Goal: Task Accomplishment & Management: Complete application form

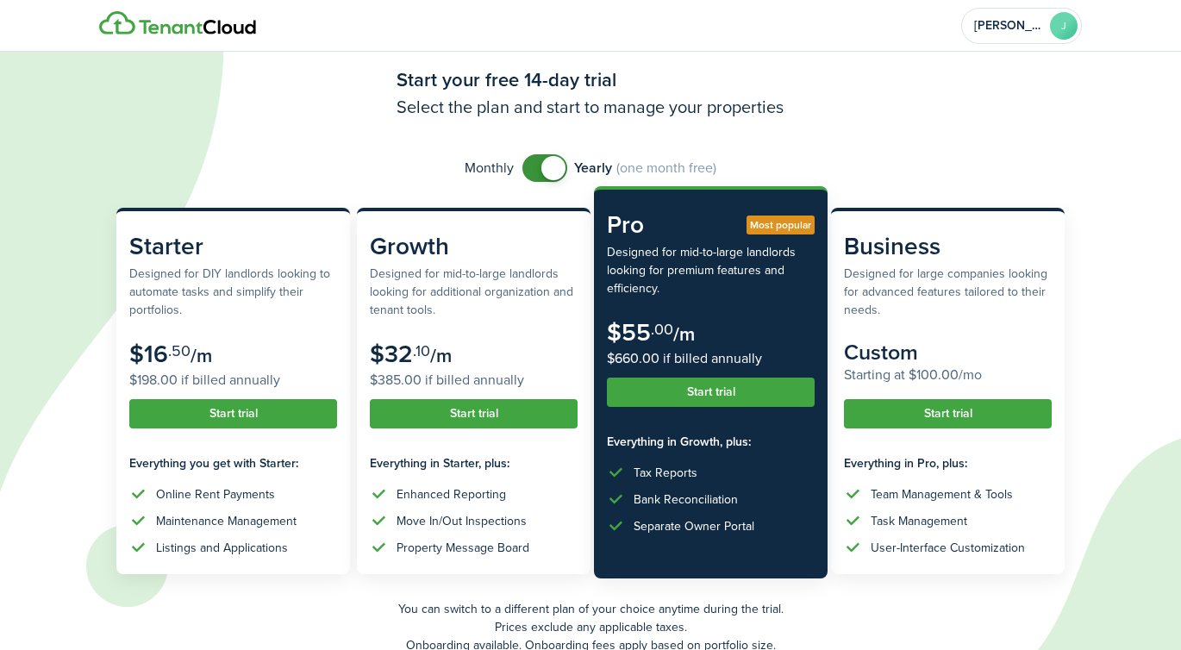
scroll to position [41, 0]
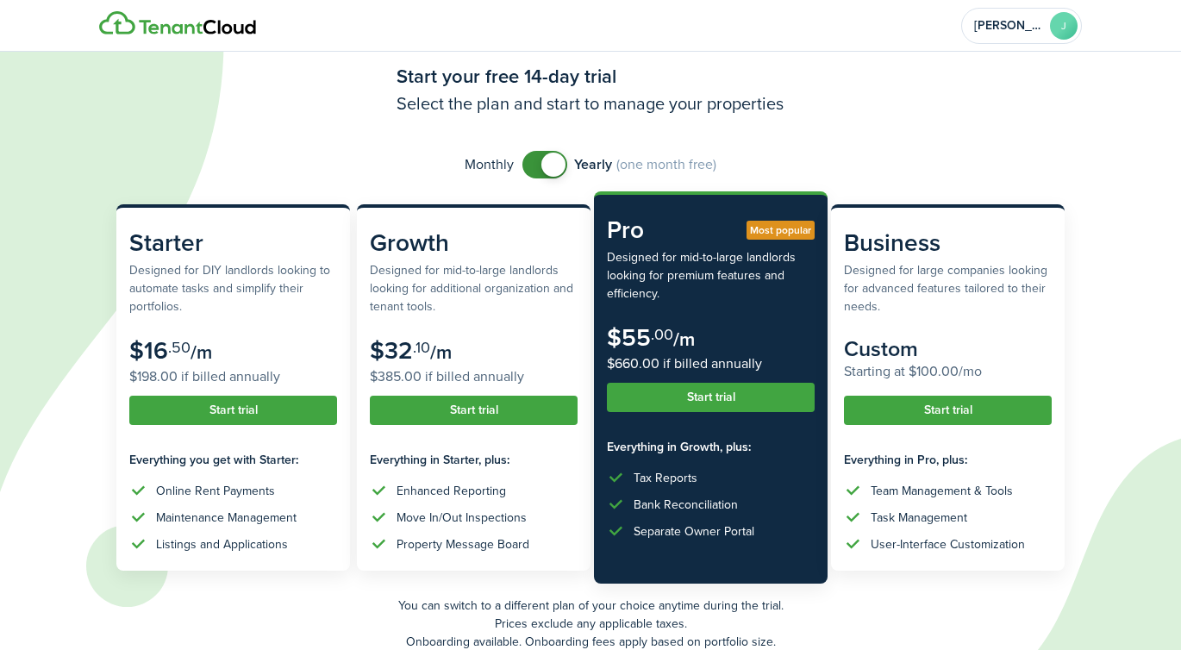
click at [539, 172] on span at bounding box center [544, 165] width 17 height 28
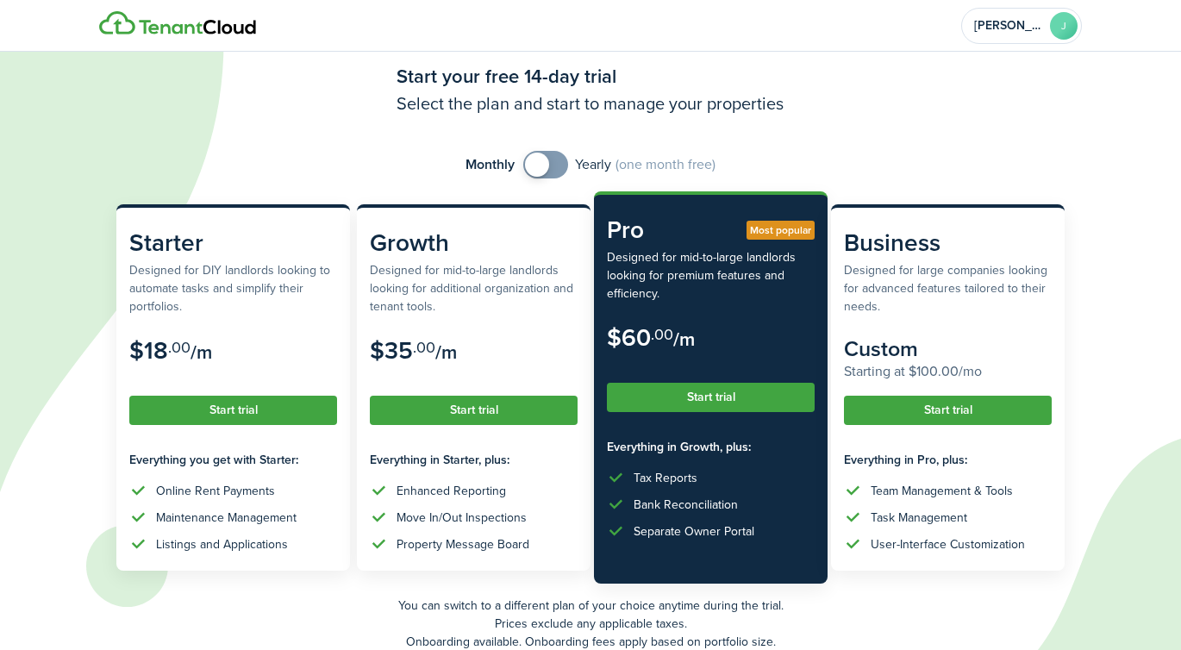
click at [539, 172] on span at bounding box center [537, 165] width 24 height 24
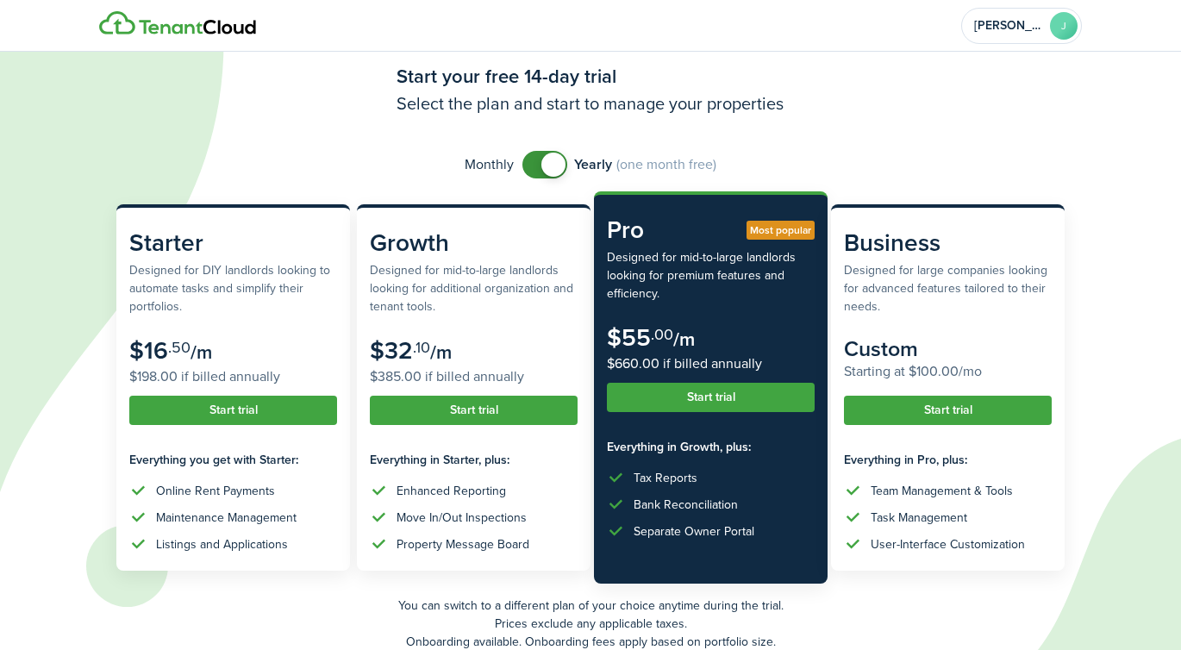
checkbox input "false"
click at [545, 159] on span at bounding box center [553, 165] width 24 height 24
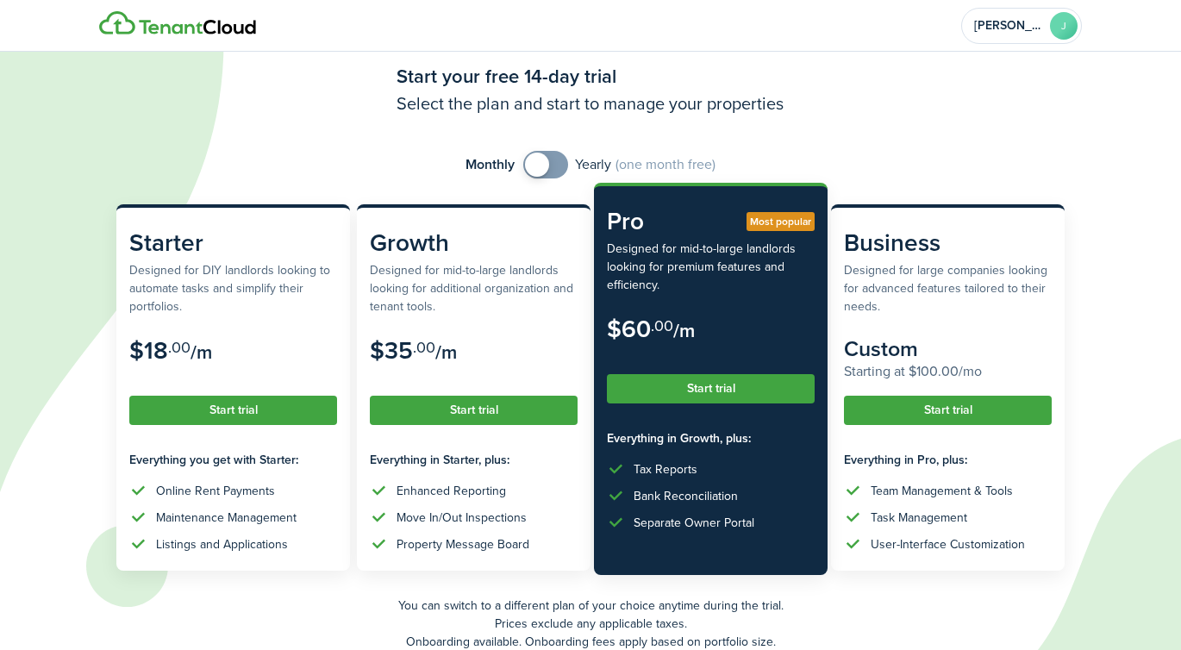
click at [755, 393] on button "Start trial" at bounding box center [711, 388] width 208 height 29
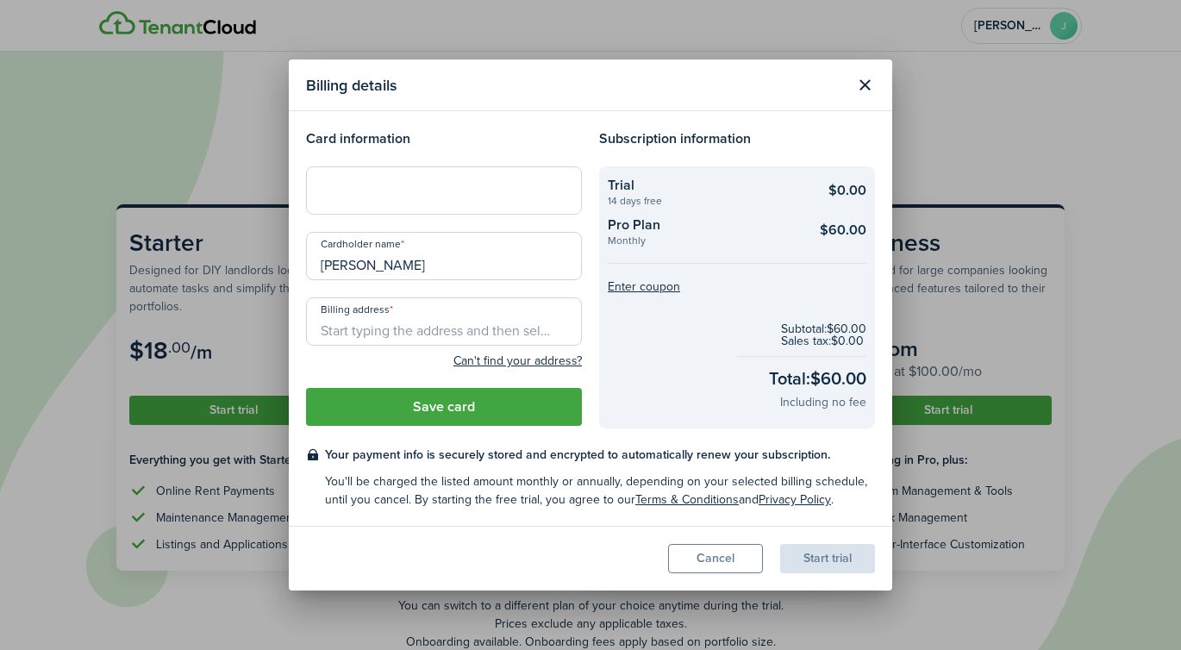
click at [426, 265] on input "[PERSON_NAME]" at bounding box center [444, 256] width 276 height 48
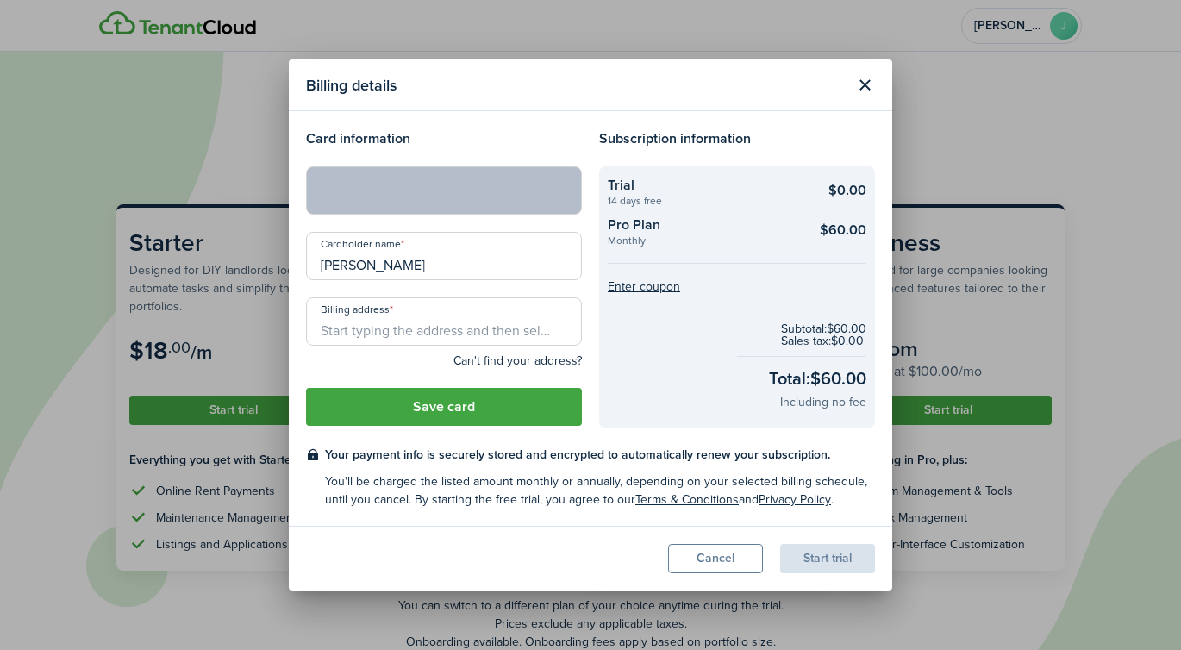
click at [455, 330] on input "Billing address" at bounding box center [444, 321] width 276 height 48
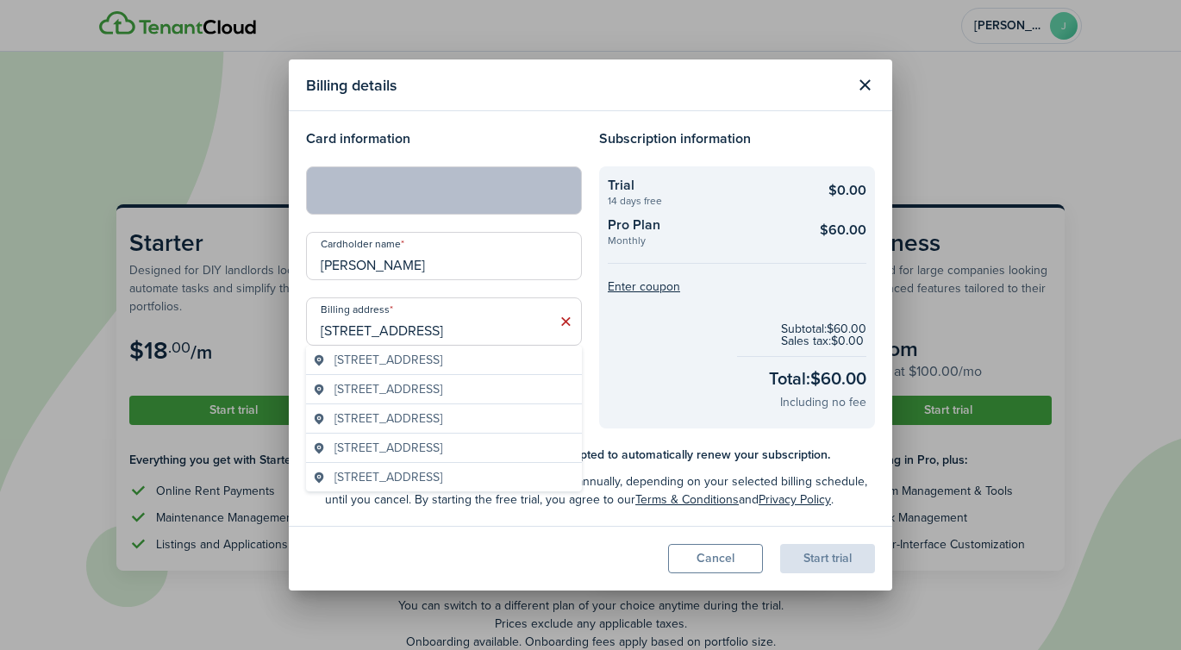
click at [442, 363] on span "[STREET_ADDRESS]" at bounding box center [388, 360] width 108 height 18
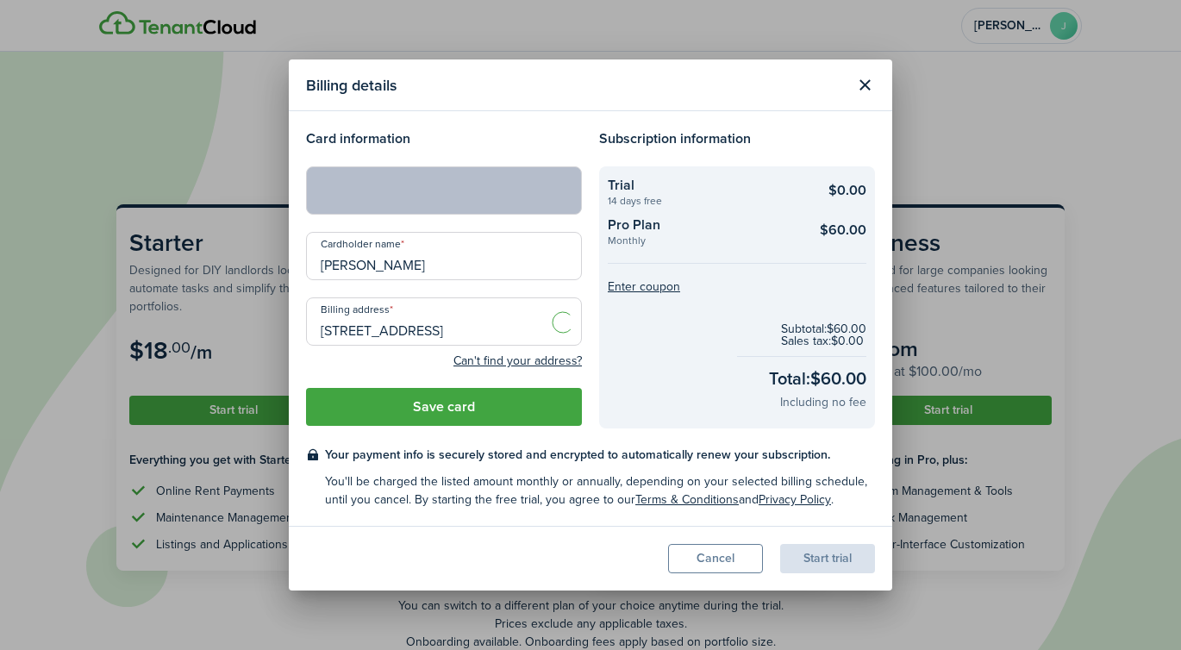
type input "[STREET_ADDRESS]"
click at [551, 423] on button "Save card" at bounding box center [444, 407] width 276 height 38
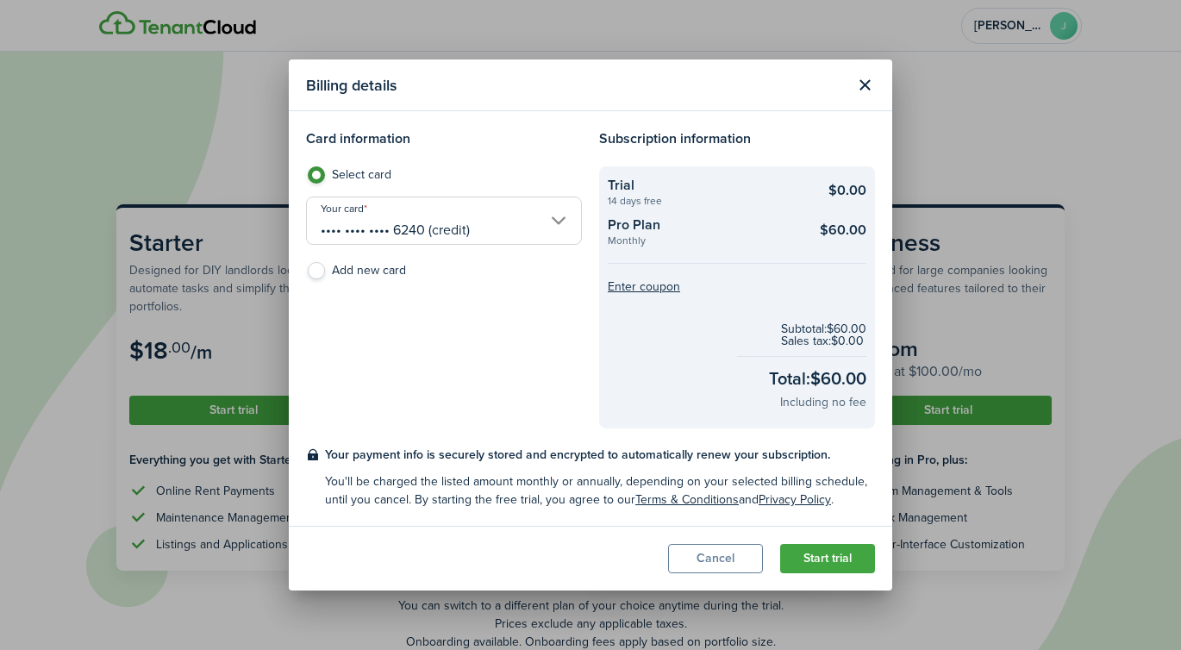
click at [828, 557] on button "Start trial" at bounding box center [827, 558] width 95 height 29
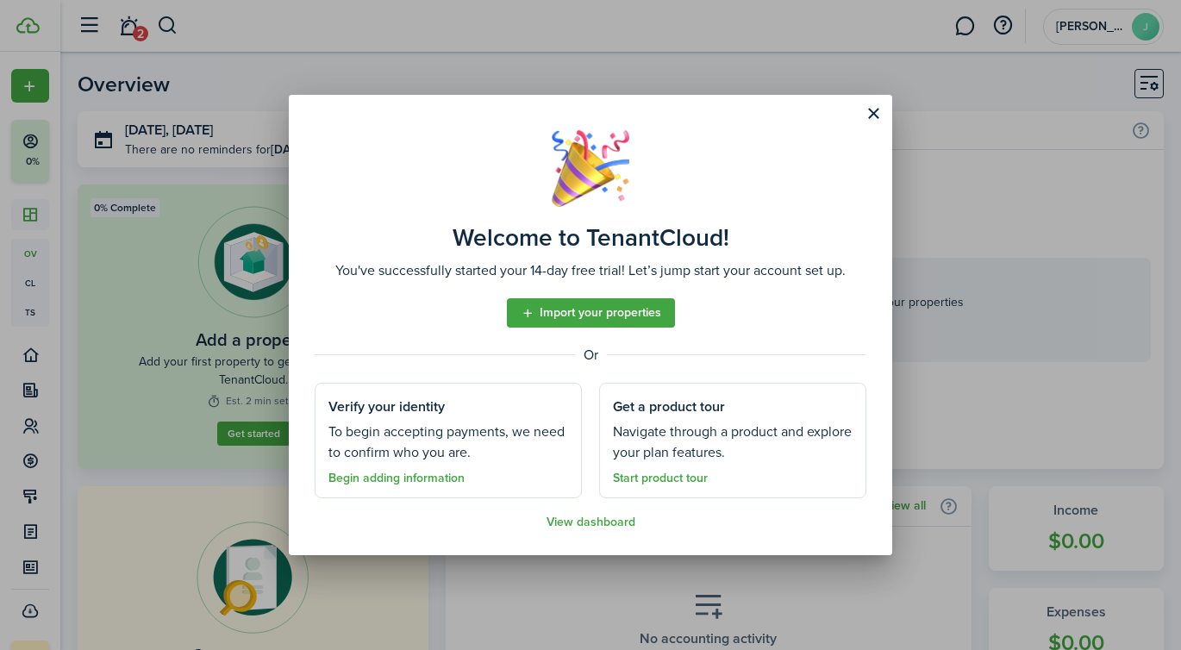
click at [578, 316] on link "Import your properties" at bounding box center [591, 312] width 168 height 29
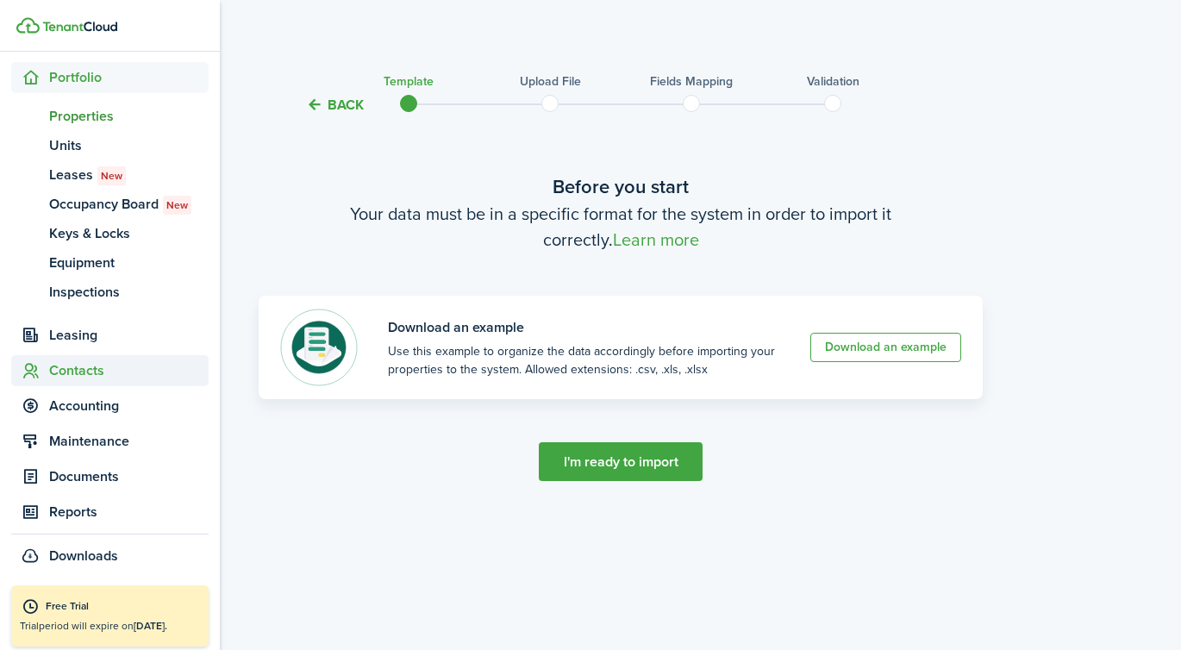
scroll to position [178, 0]
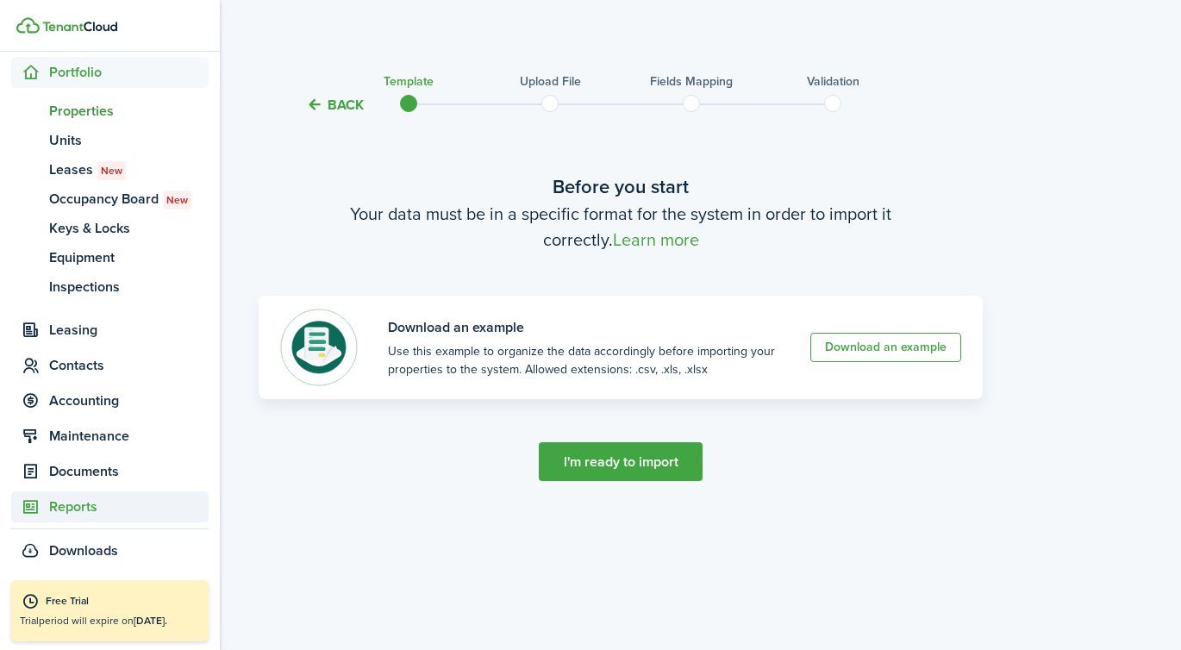
click at [84, 510] on span "Reports" at bounding box center [128, 506] width 159 height 21
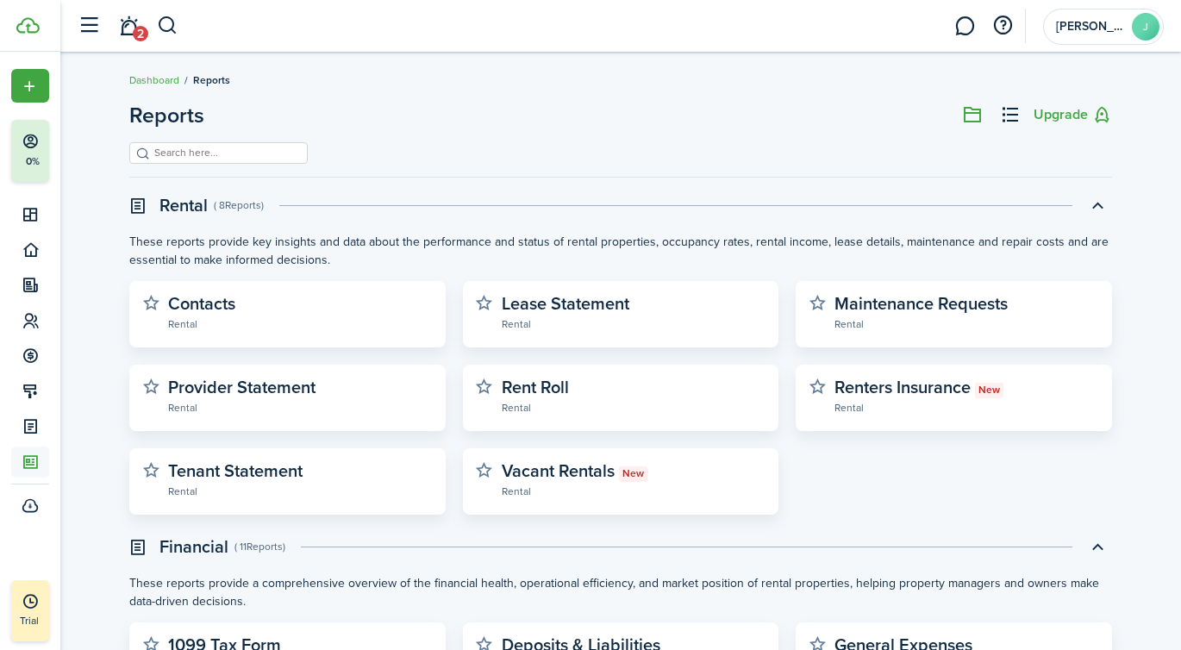
click at [90, 22] on button "button" at bounding box center [88, 25] width 33 height 33
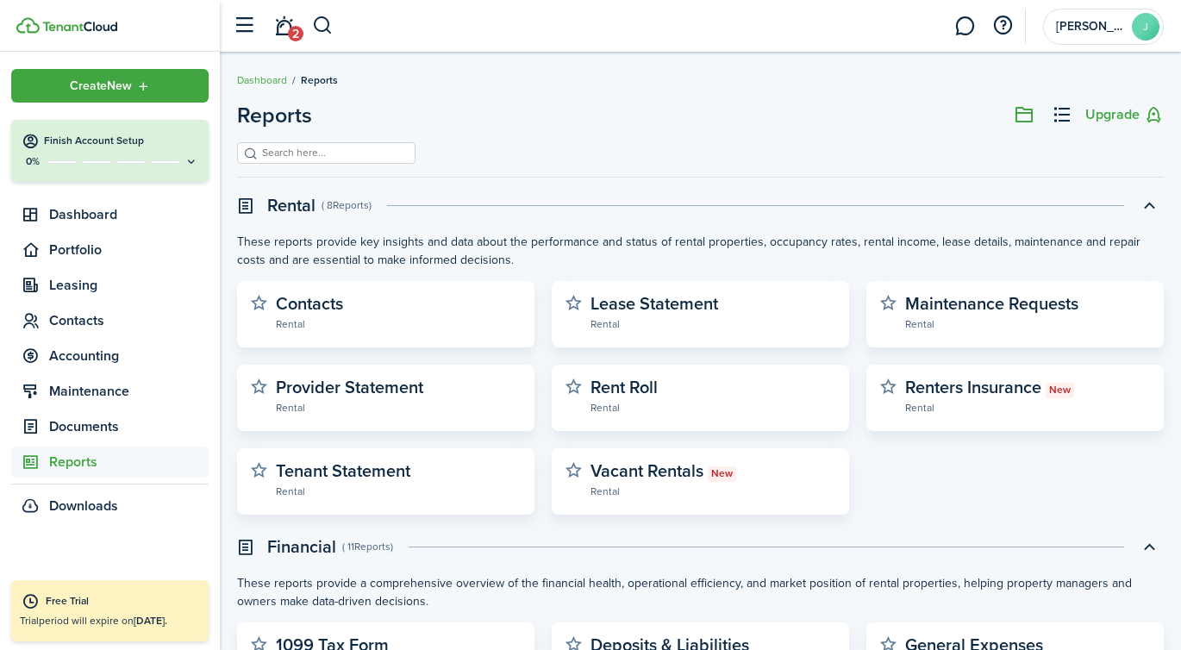
click at [114, 87] on span "Create New" at bounding box center [101, 86] width 62 height 12
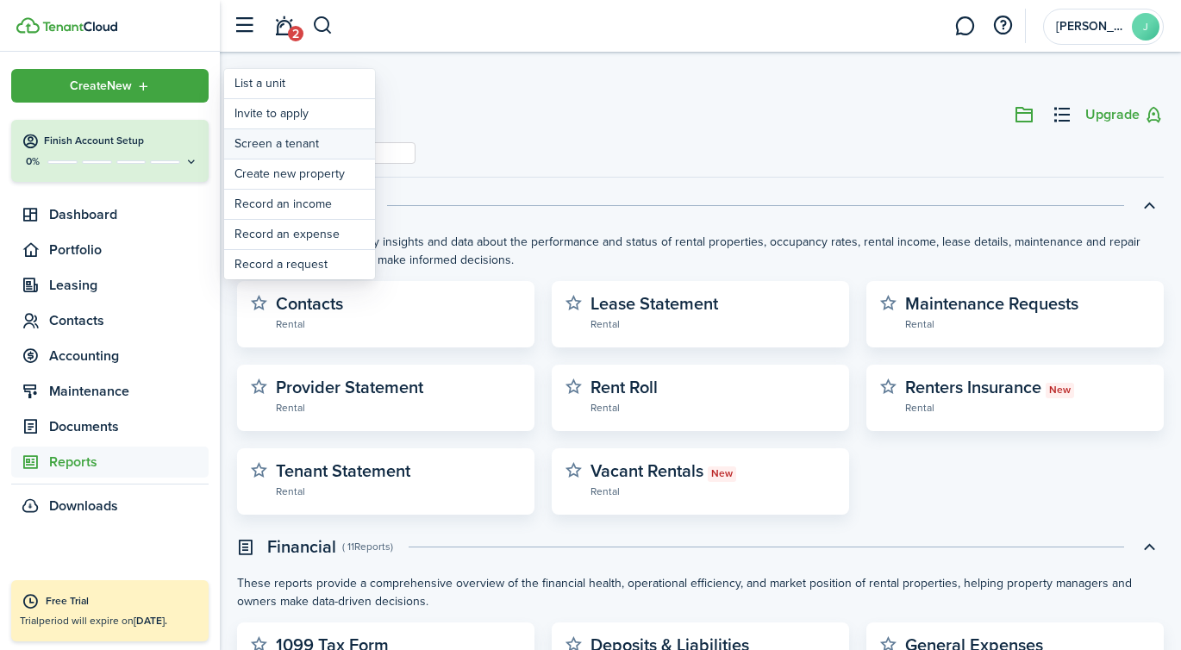
click at [310, 143] on link "Screen a tenant" at bounding box center [299, 143] width 151 height 29
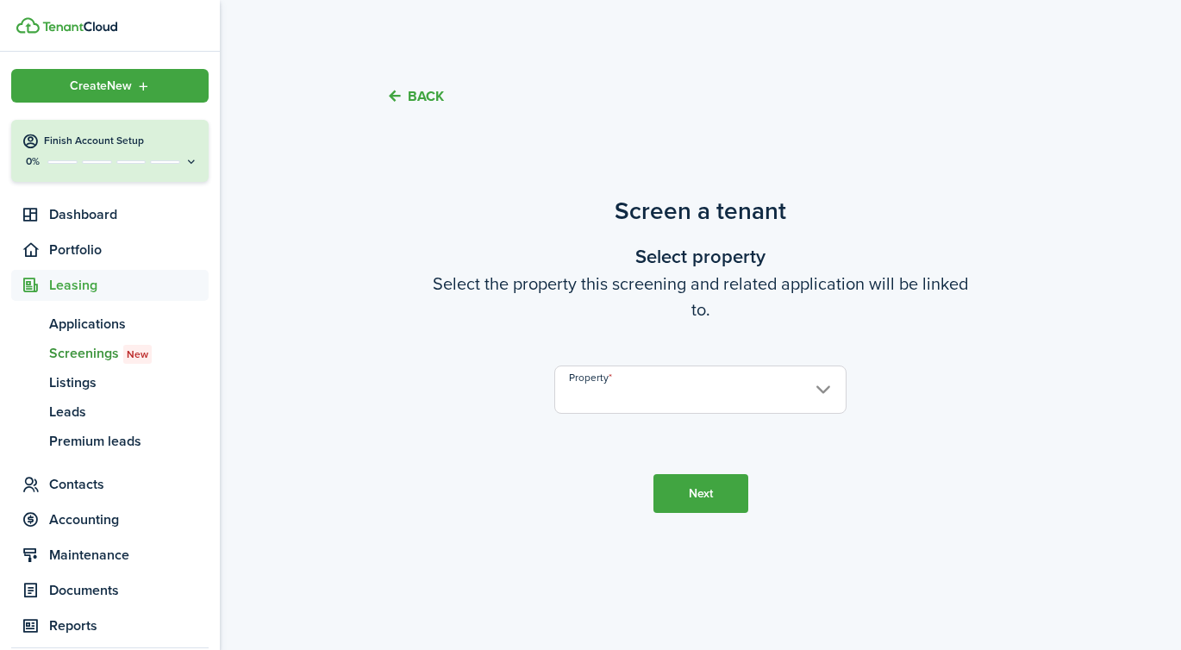
click at [660, 381] on input "Property" at bounding box center [699, 389] width 291 height 48
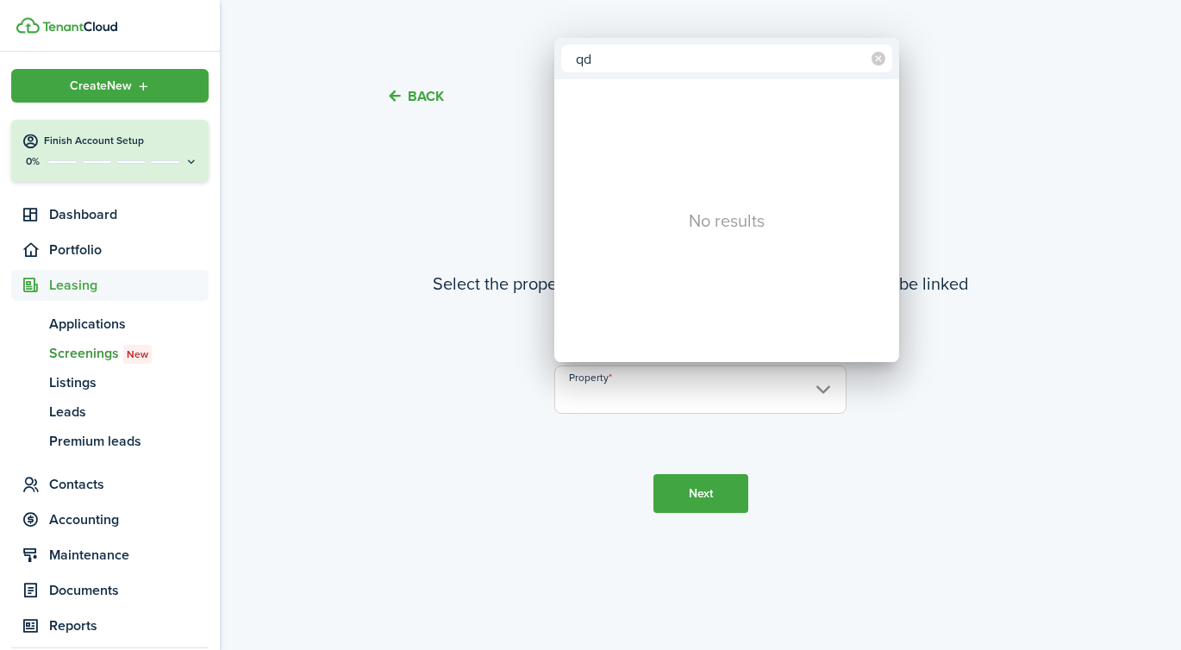
type input "q"
click at [87, 328] on div at bounding box center [590, 325] width 1456 height 926
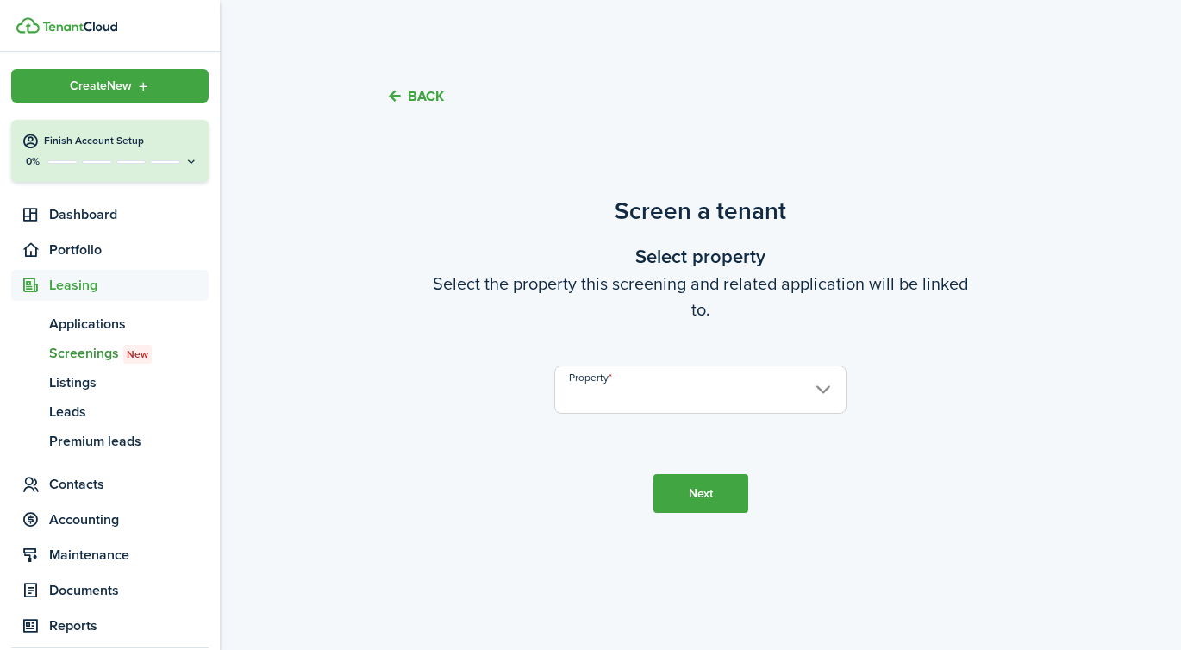
click at [87, 328] on span "Applications" at bounding box center [128, 324] width 159 height 21
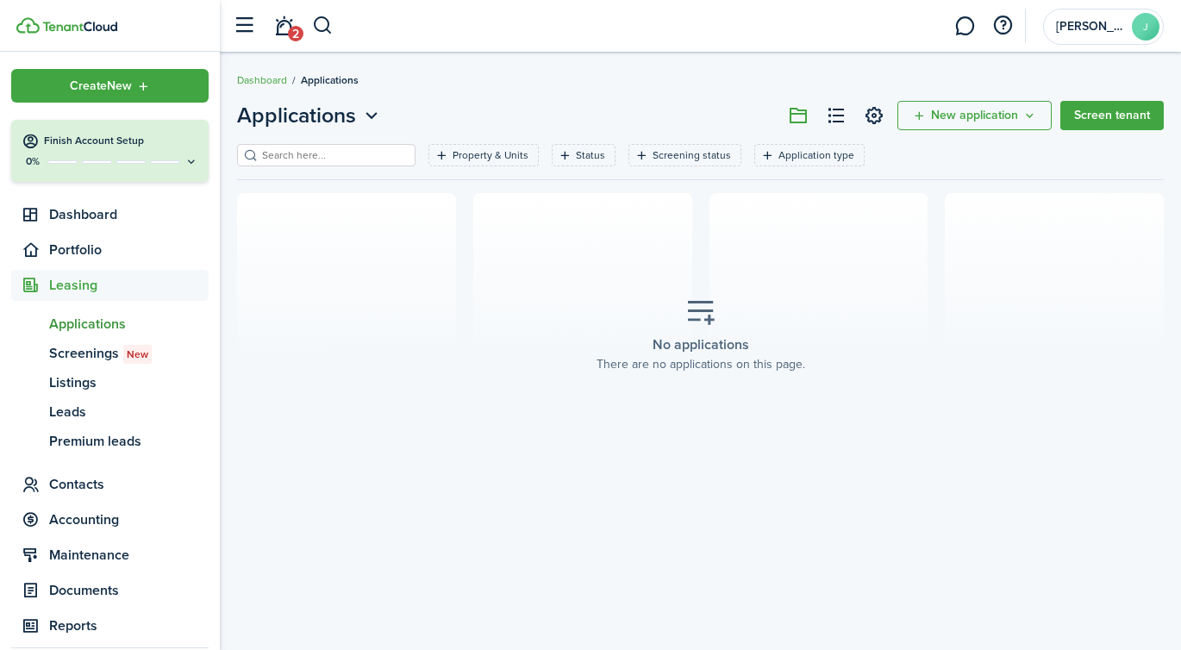
click at [245, 21] on button "button" at bounding box center [244, 25] width 33 height 33
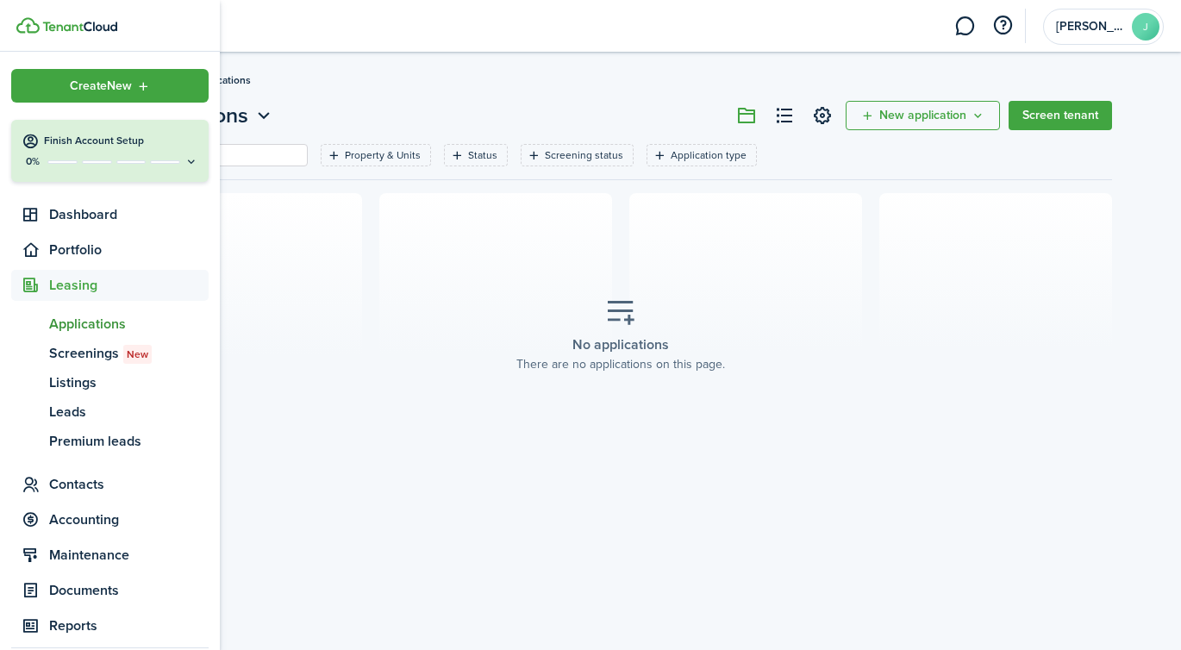
click at [90, 74] on div "Create New" at bounding box center [109, 86] width 197 height 34
click at [115, 345] on span "Screenings New" at bounding box center [128, 353] width 159 height 21
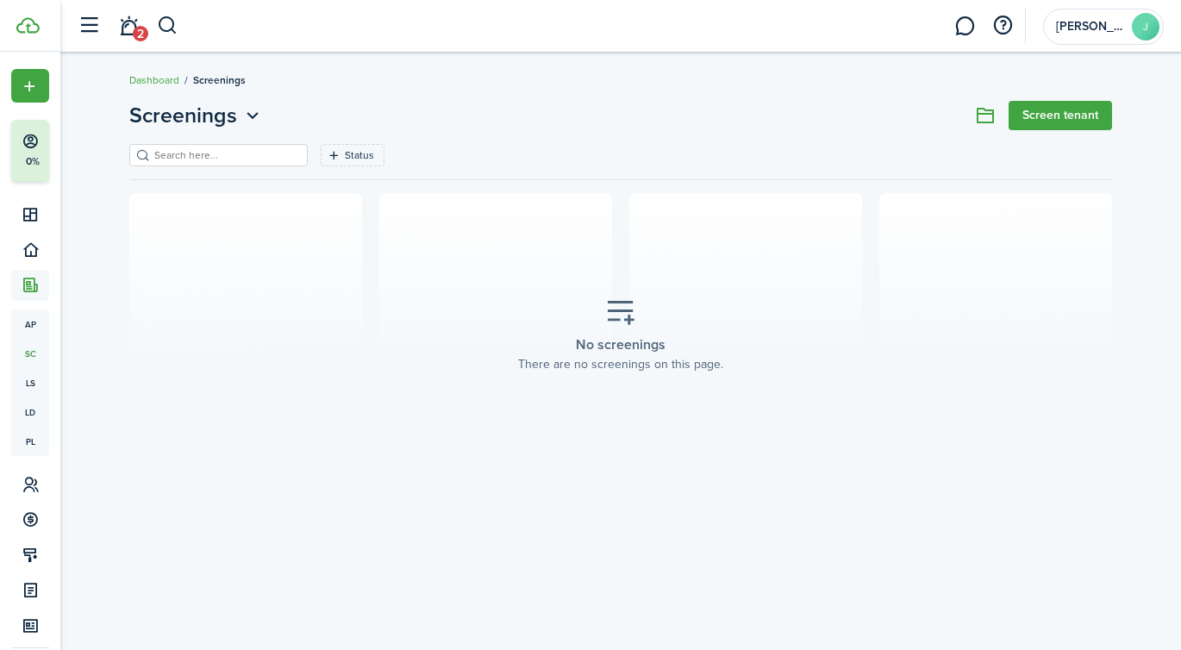
click at [133, 27] on link "2" at bounding box center [128, 26] width 33 height 44
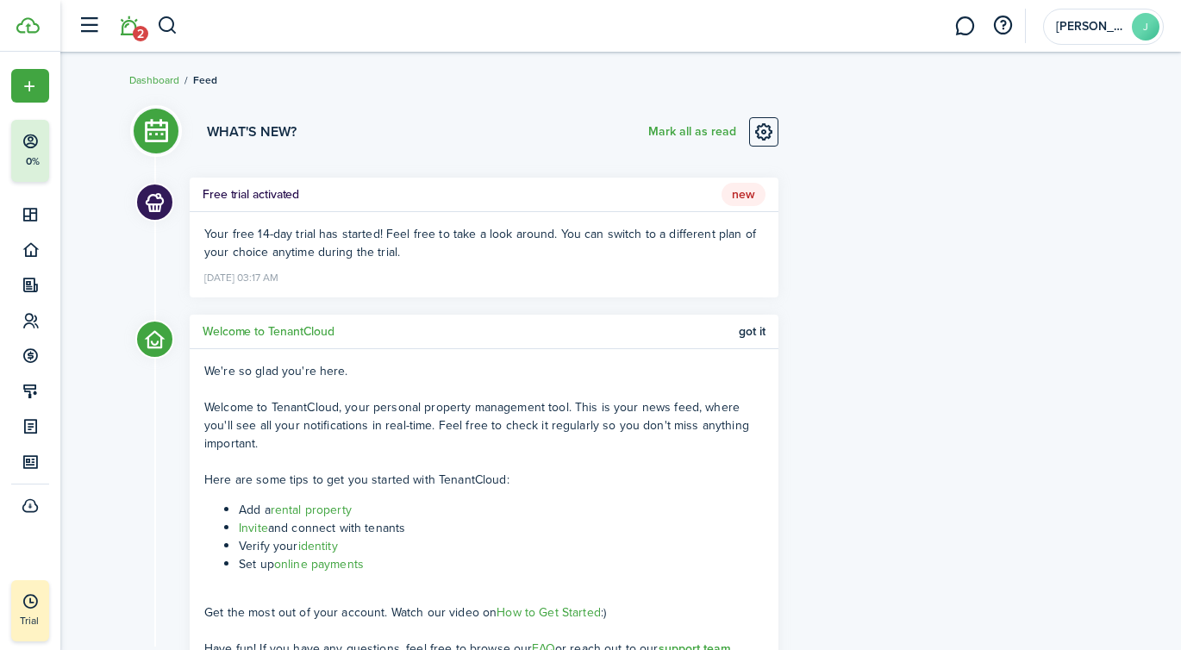
click at [286, 511] on link "rental property" at bounding box center [311, 510] width 81 height 18
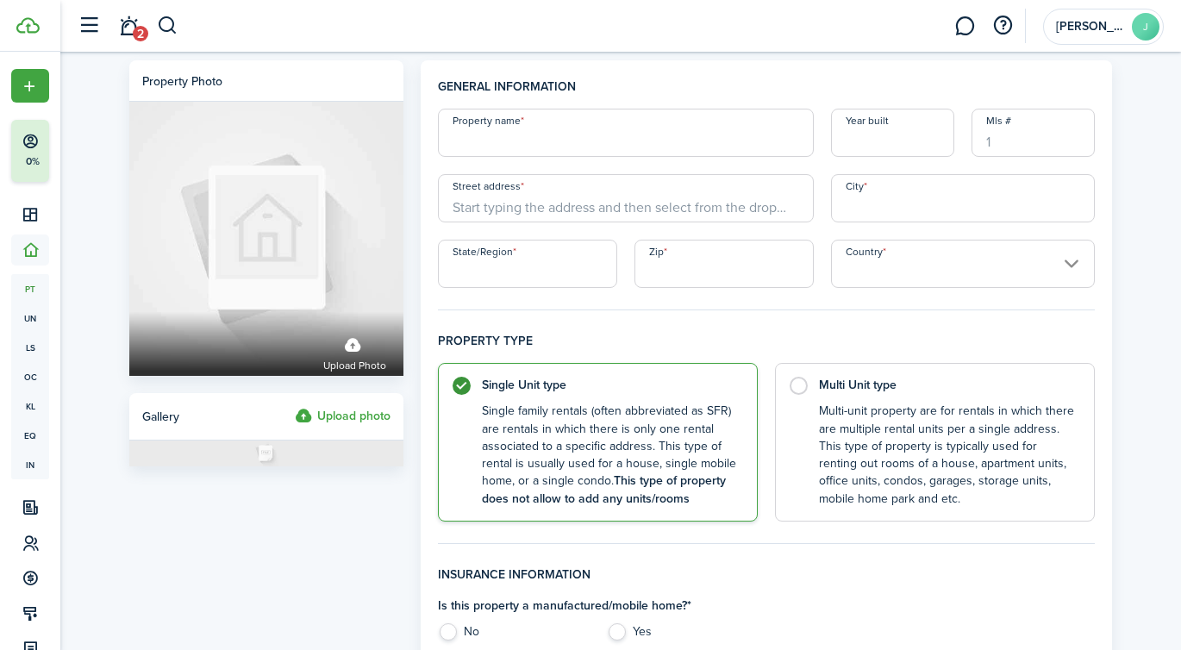
click at [524, 132] on input "Property name" at bounding box center [626, 133] width 376 height 48
click at [512, 209] on input "Street address" at bounding box center [626, 198] width 376 height 48
type input "[STREET_ADDRESS]"
type input "[GEOGRAPHIC_DATA]"
type input "AL"
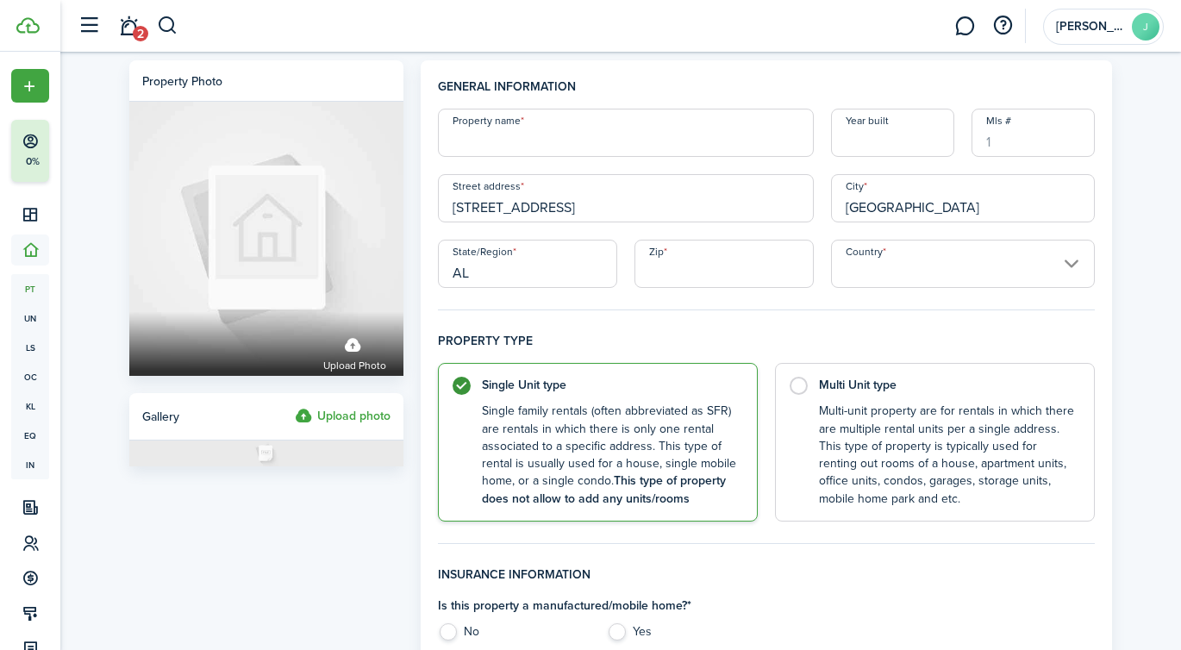
type input "35173"
type input "[GEOGRAPHIC_DATA]"
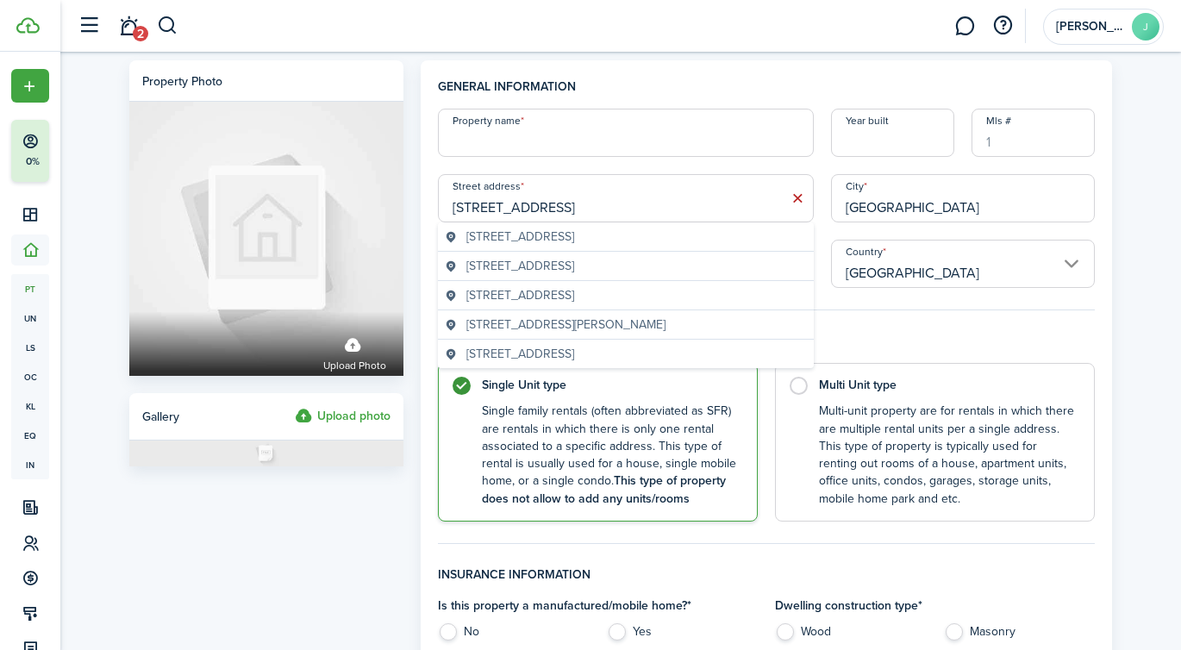
click at [868, 148] on input "Year built" at bounding box center [892, 133] width 123 height 48
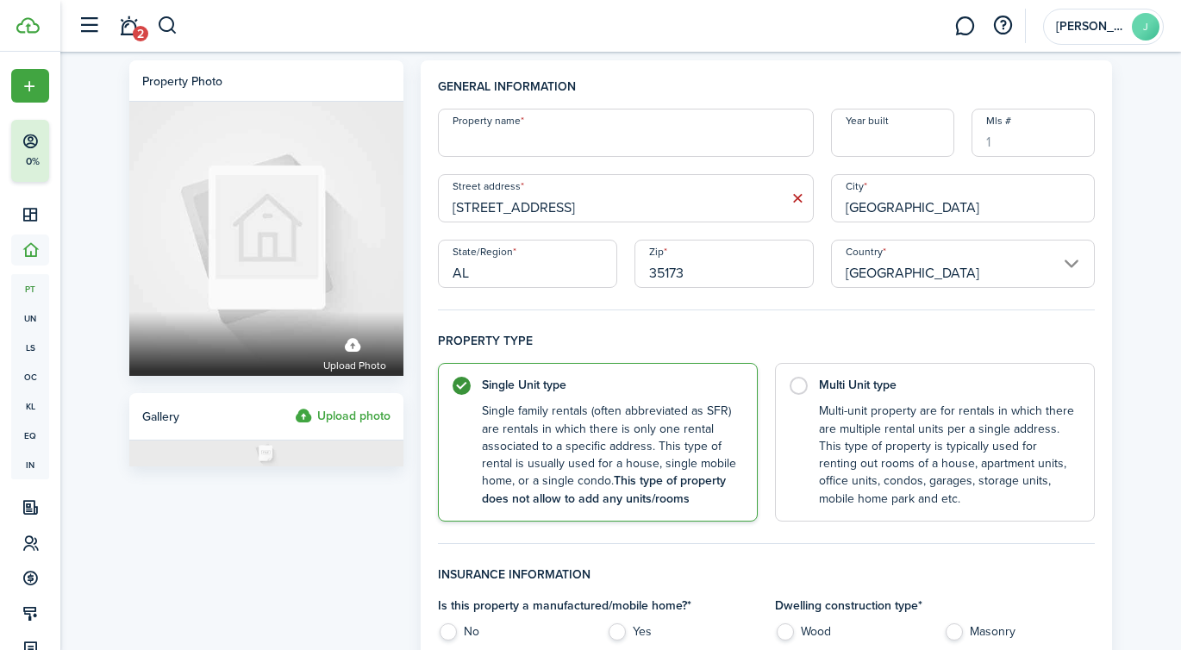
click at [670, 212] on input "[STREET_ADDRESS]" at bounding box center [626, 198] width 376 height 48
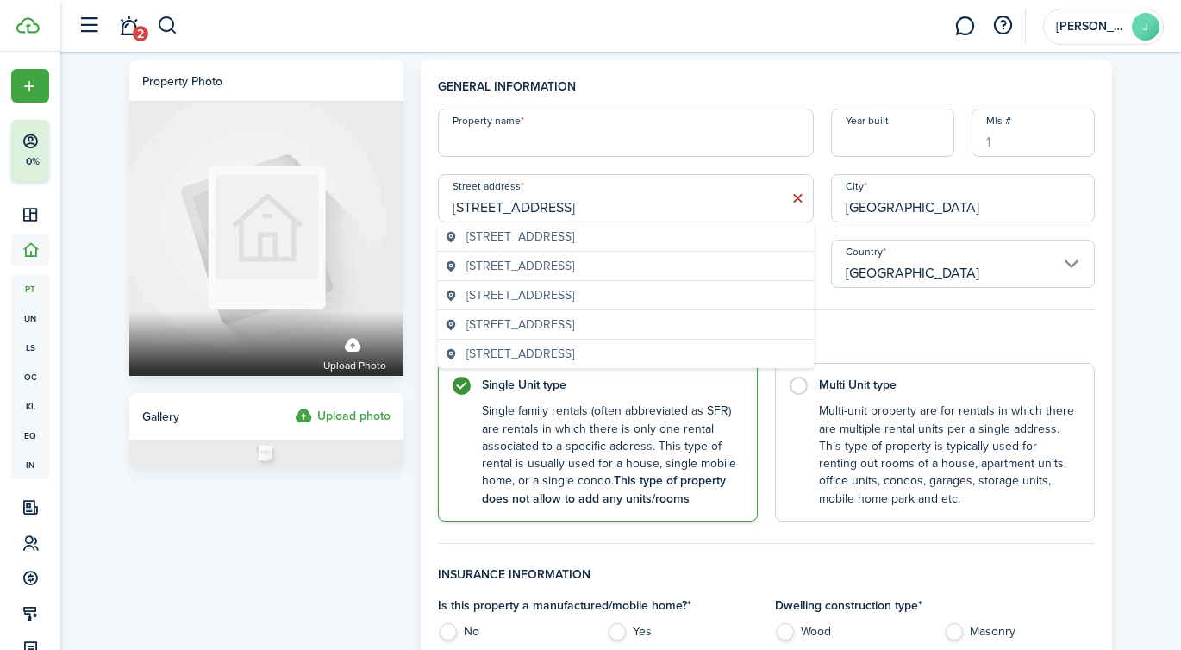
type input "[STREET_ADDRESS]"
click at [924, 144] on input "Year built" at bounding box center [892, 133] width 123 height 48
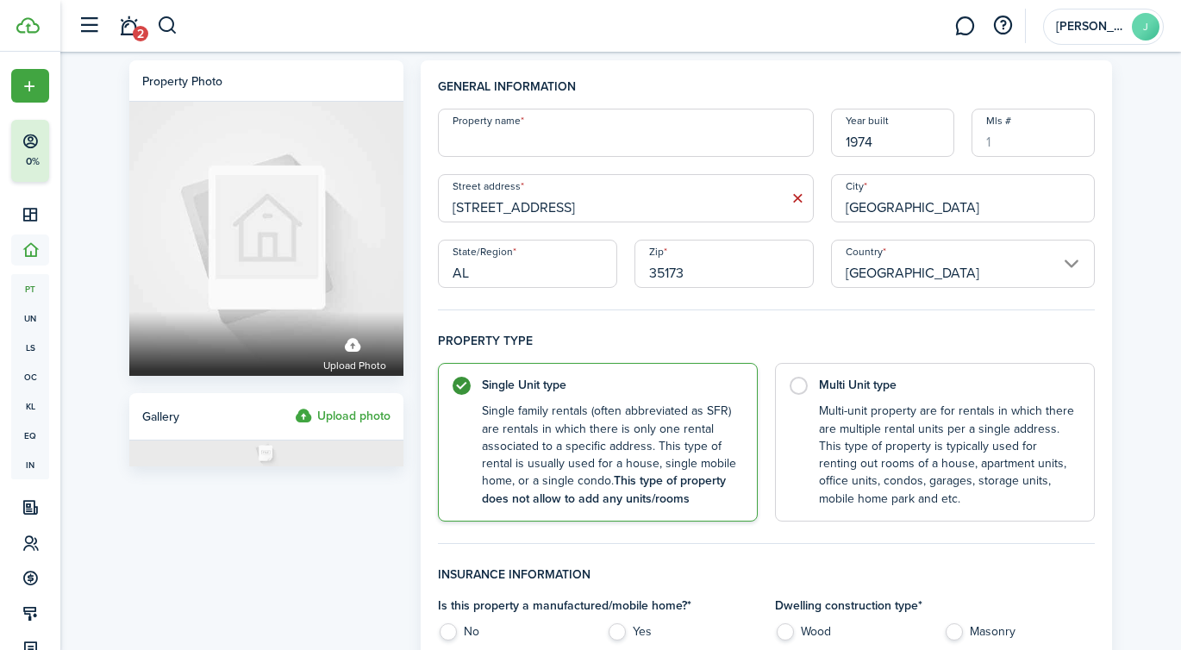
type input "1974"
click at [1041, 146] on input "Mls #" at bounding box center [1032, 133] width 123 height 48
click at [646, 145] on input "Property name" at bounding box center [626, 133] width 376 height 48
click at [1030, 148] on input "01" at bounding box center [1032, 133] width 123 height 48
type input "0"
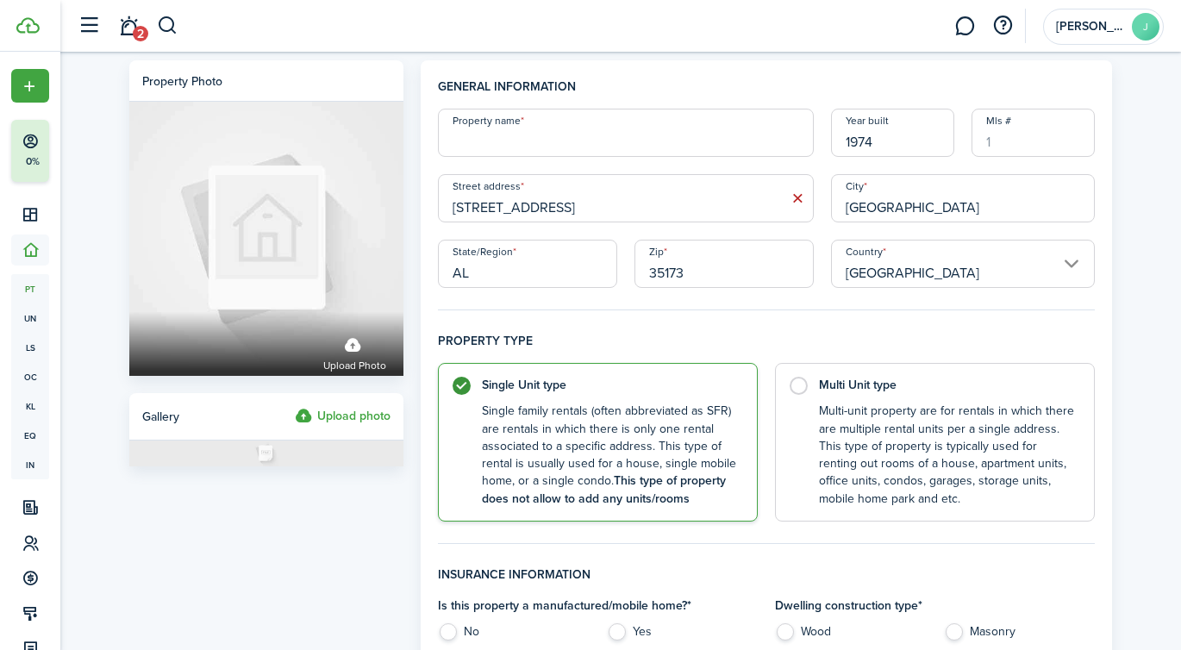
click at [641, 144] on input "Property name" at bounding box center [626, 133] width 376 height 48
type input "S"
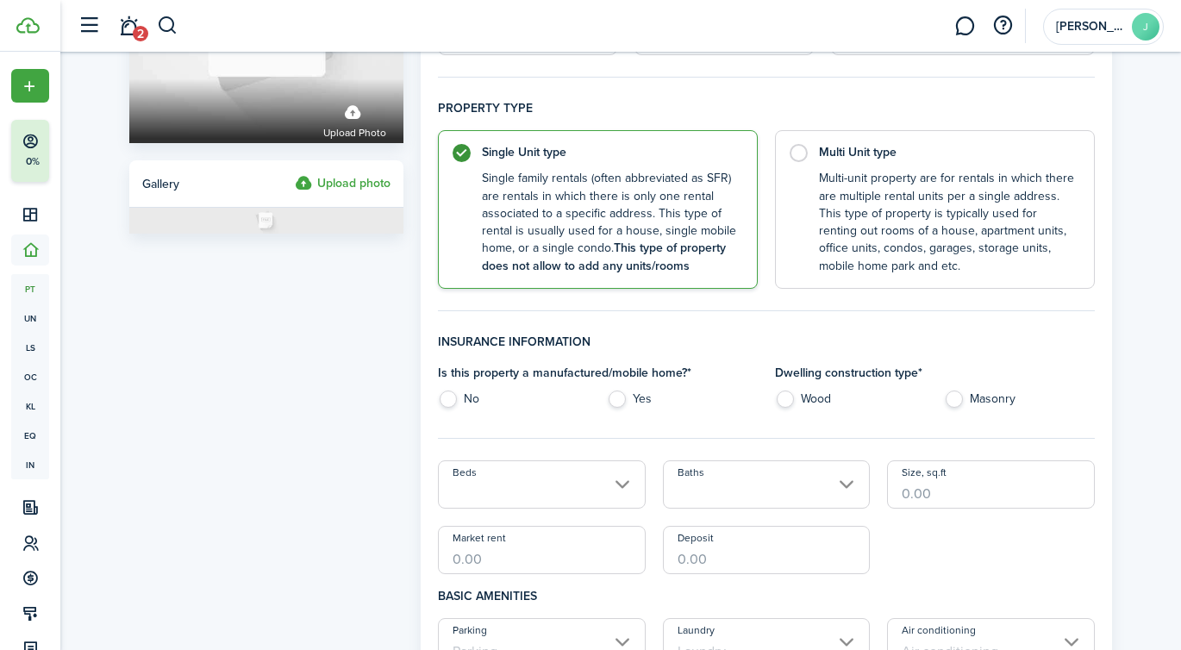
scroll to position [234, 0]
type input "Silverleaf"
click at [446, 396] on label "No" at bounding box center [513, 402] width 151 height 26
radio input "true"
click at [785, 393] on label "Wood" at bounding box center [850, 402] width 151 height 26
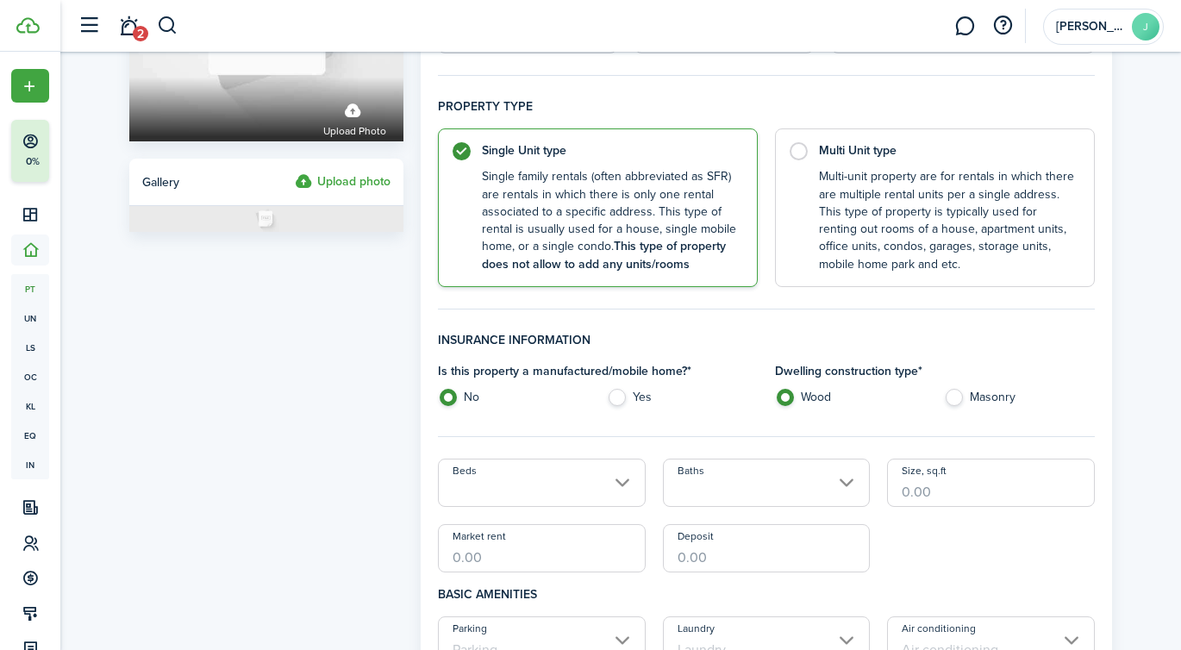
radio input "true"
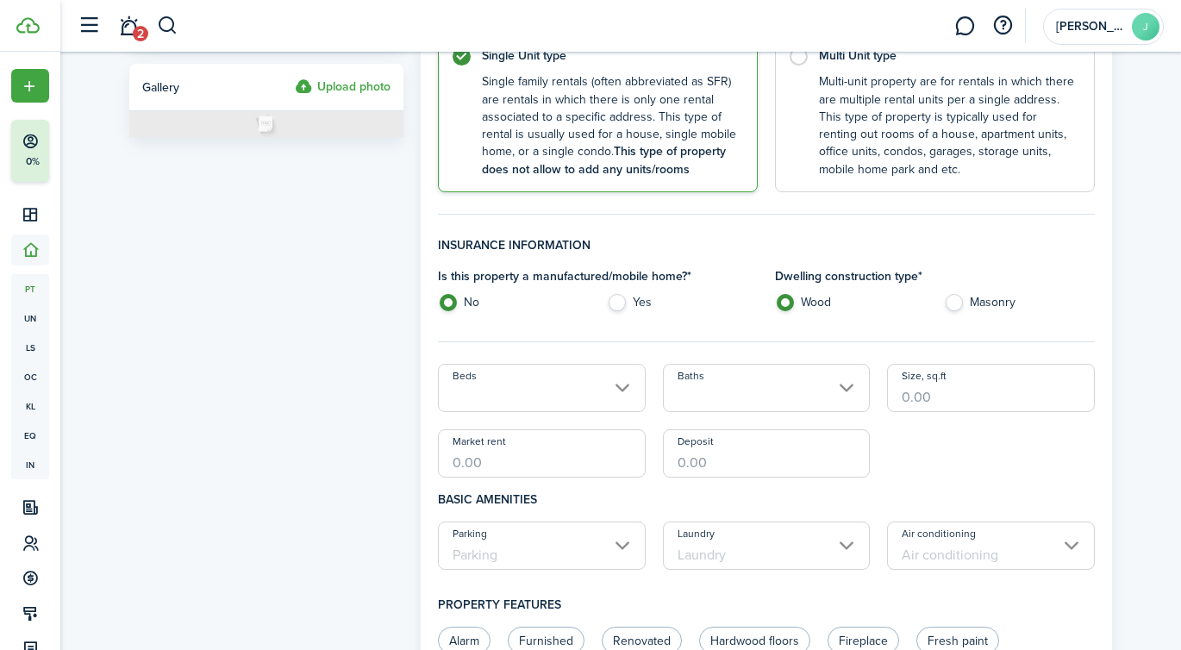
click at [619, 382] on input "Beds" at bounding box center [542, 388] width 208 height 48
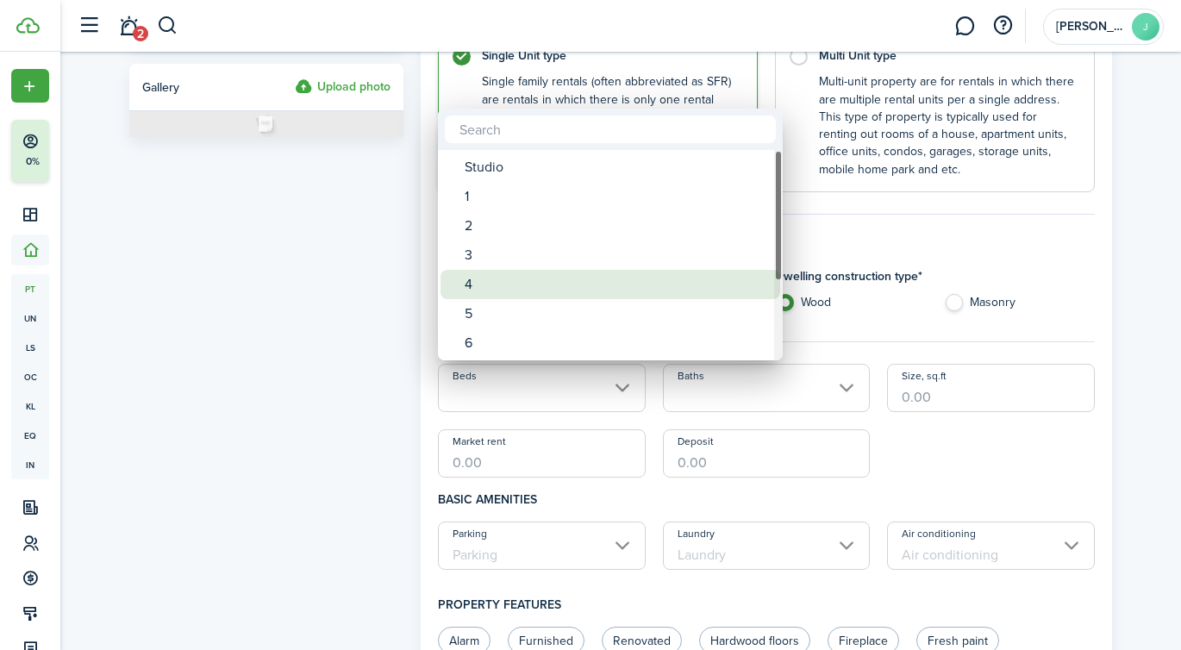
click at [584, 265] on div "3" at bounding box center [617, 254] width 305 height 29
type input "3"
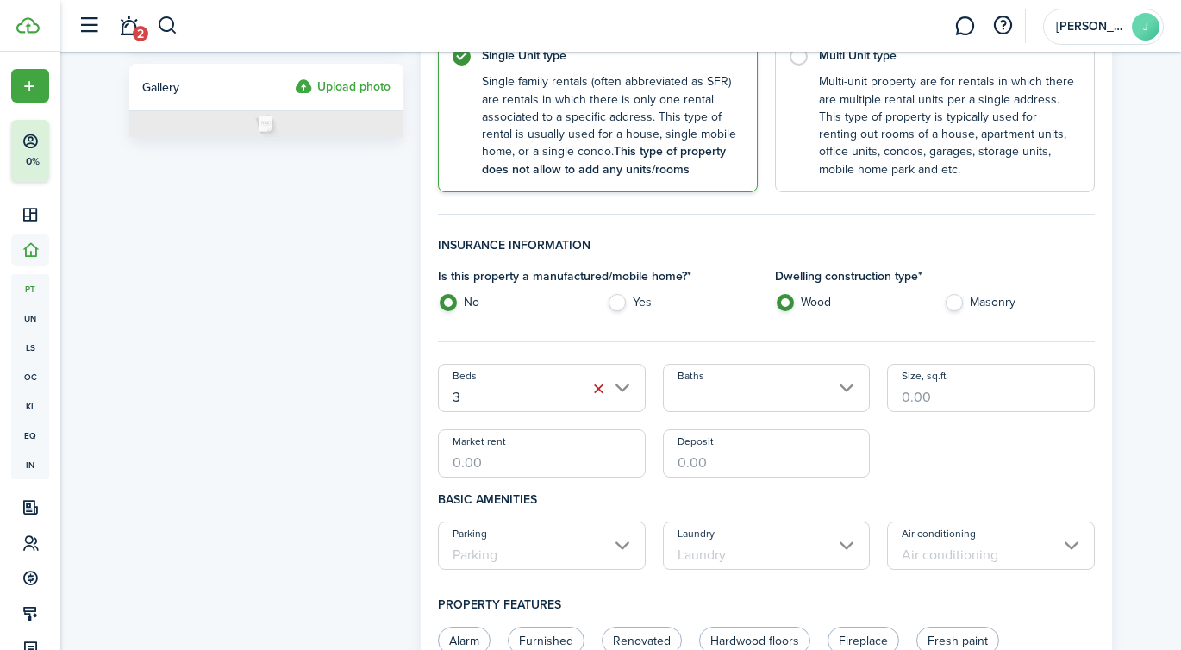
click at [742, 394] on input "Baths" at bounding box center [767, 388] width 208 height 48
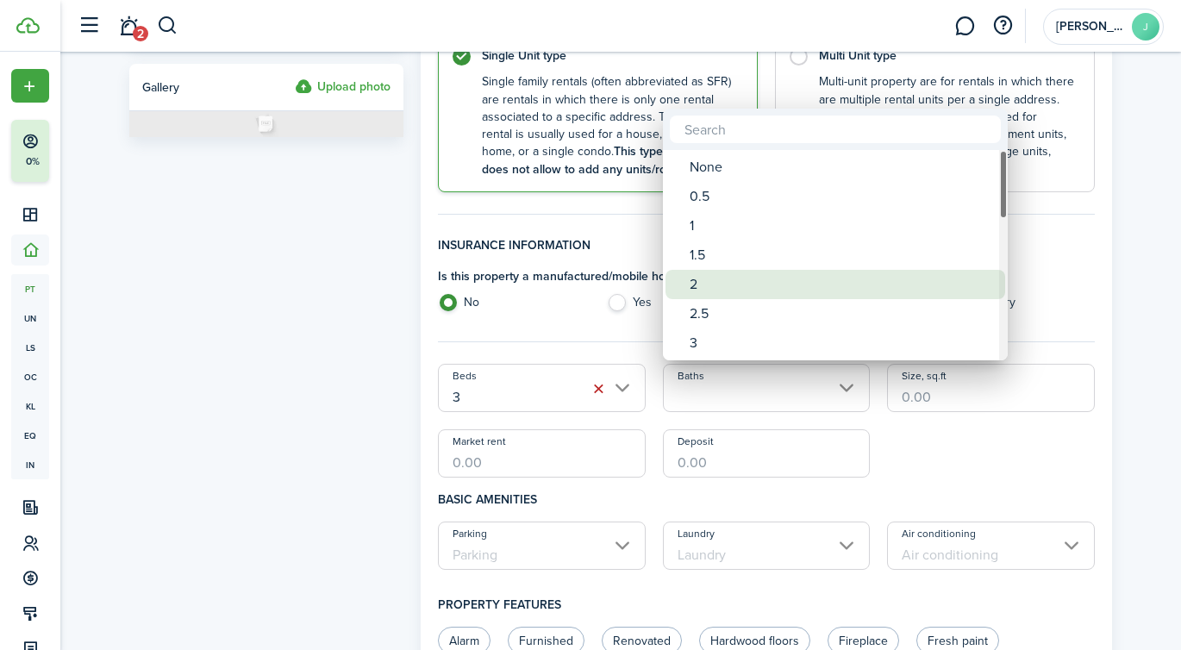
click at [742, 278] on div "2" at bounding box center [841, 284] width 305 height 29
type input "2"
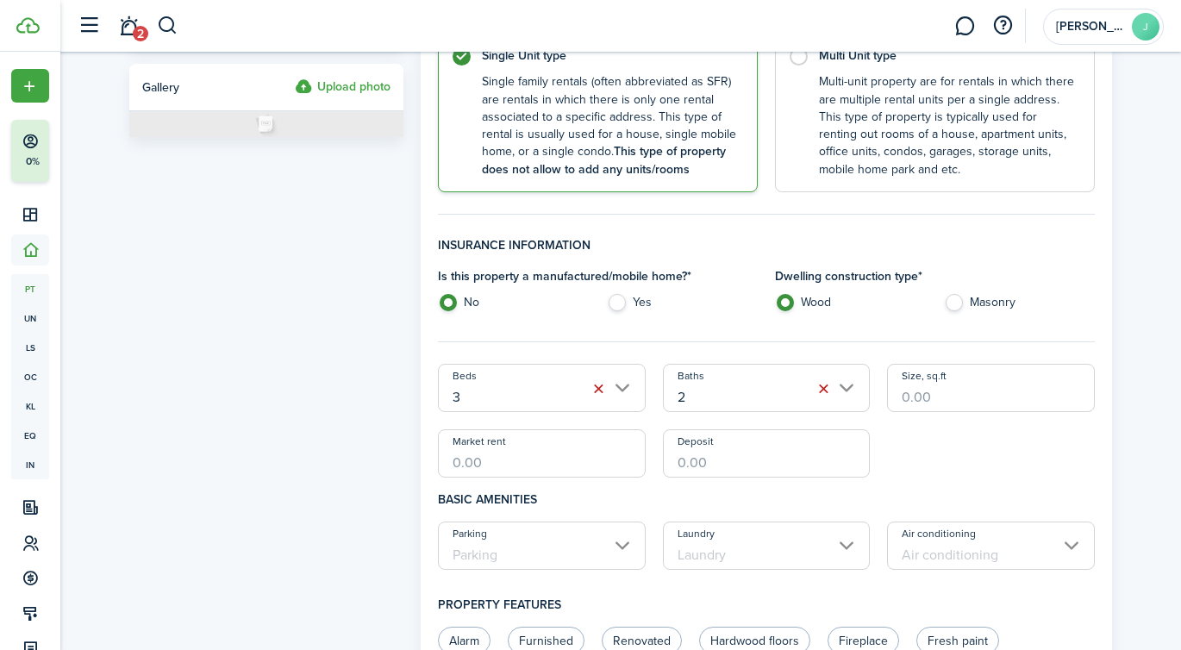
click at [927, 398] on input "Size, sq.ft" at bounding box center [991, 388] width 208 height 48
type input "1,900"
click at [538, 469] on input "Market rent" at bounding box center [542, 453] width 208 height 48
type input "$1,800.00"
click at [698, 460] on input "Deposit" at bounding box center [767, 453] width 208 height 48
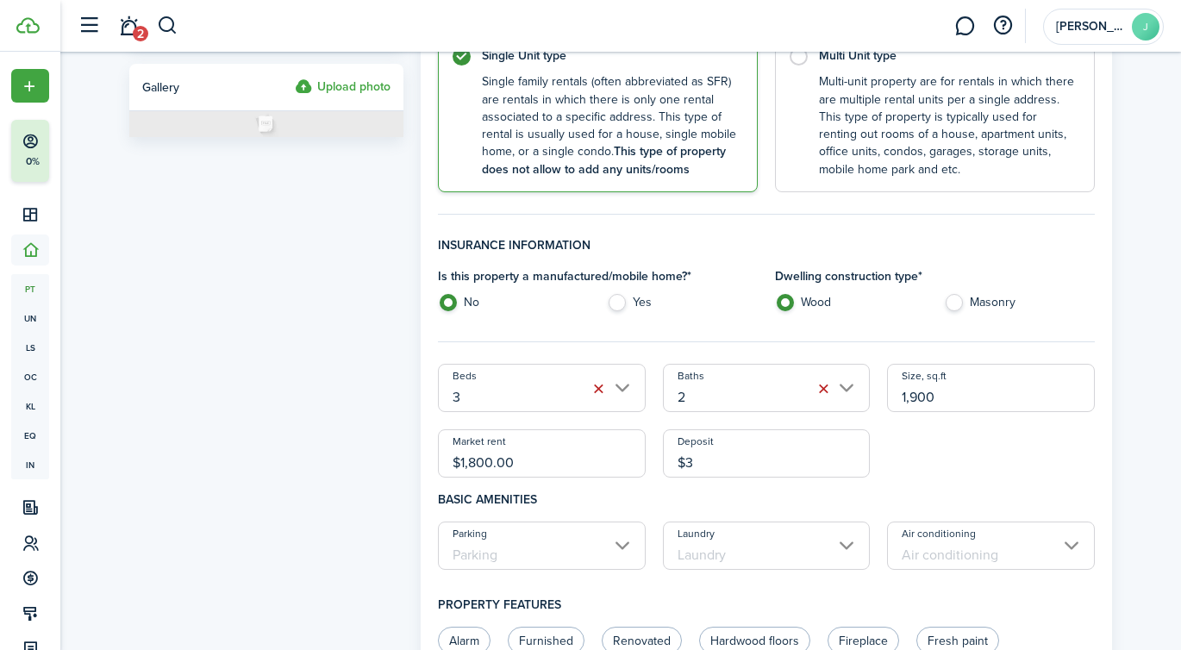
type input "$"
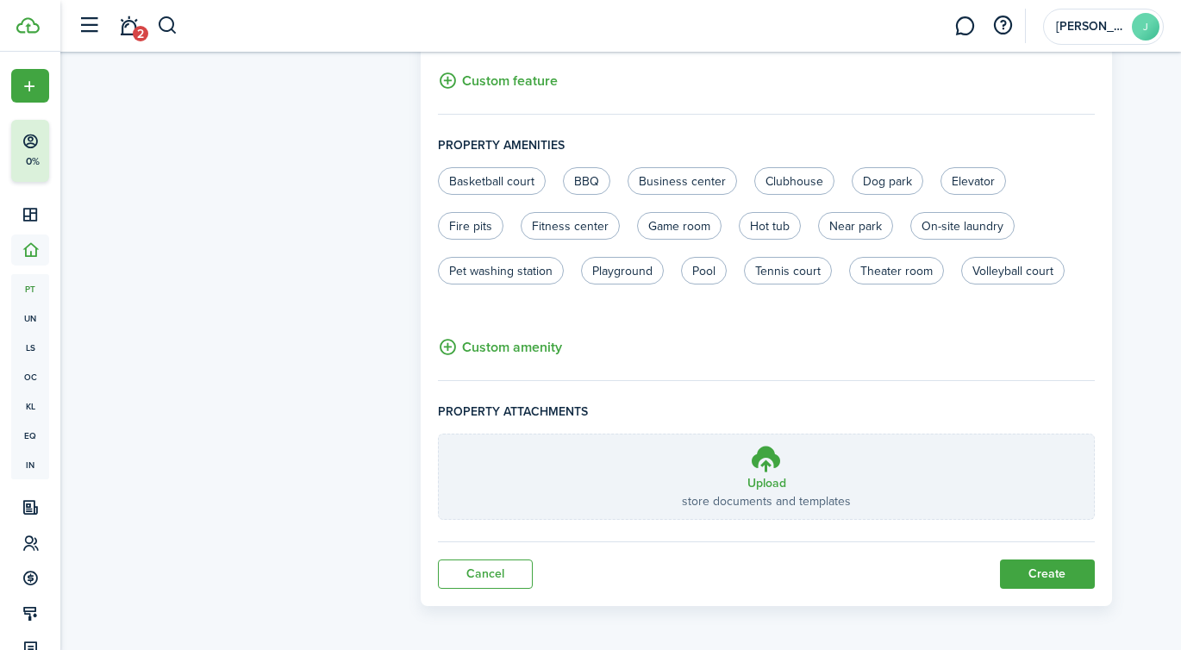
scroll to position [1057, 0]
type input "$1,800.00"
click at [1021, 572] on button "Create" at bounding box center [1047, 572] width 95 height 29
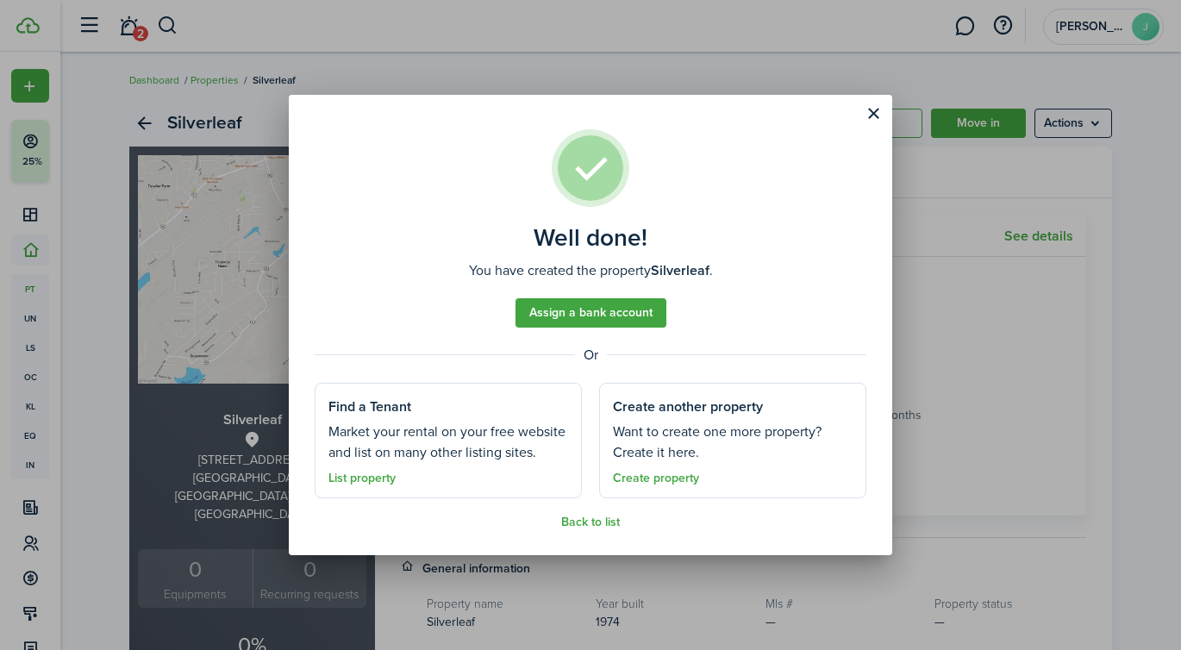
click at [358, 482] on link "List property" at bounding box center [361, 478] width 67 height 14
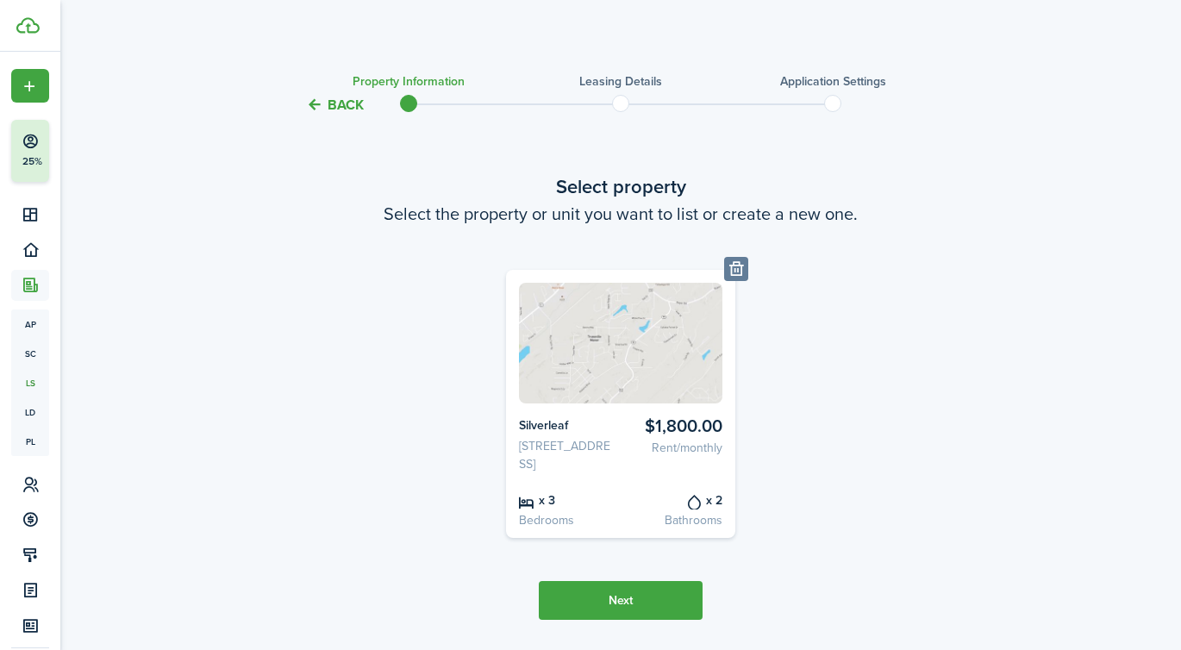
click at [614, 92] on span at bounding box center [621, 103] width 26 height 26
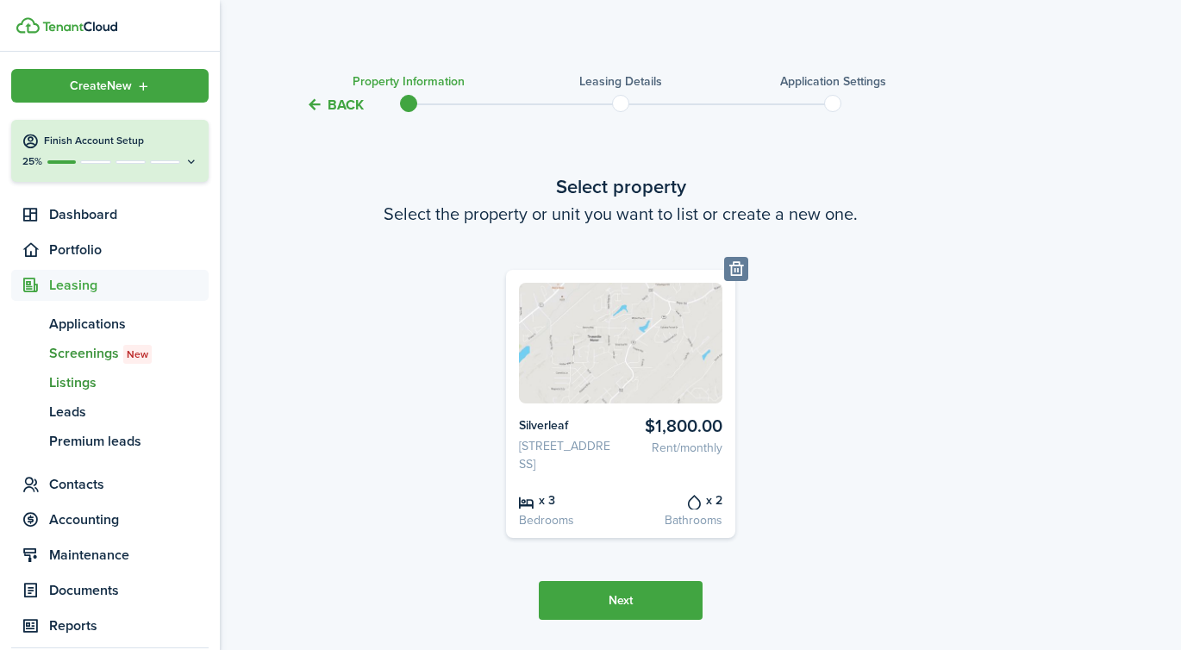
click at [96, 352] on span "Screenings New" at bounding box center [128, 353] width 159 height 21
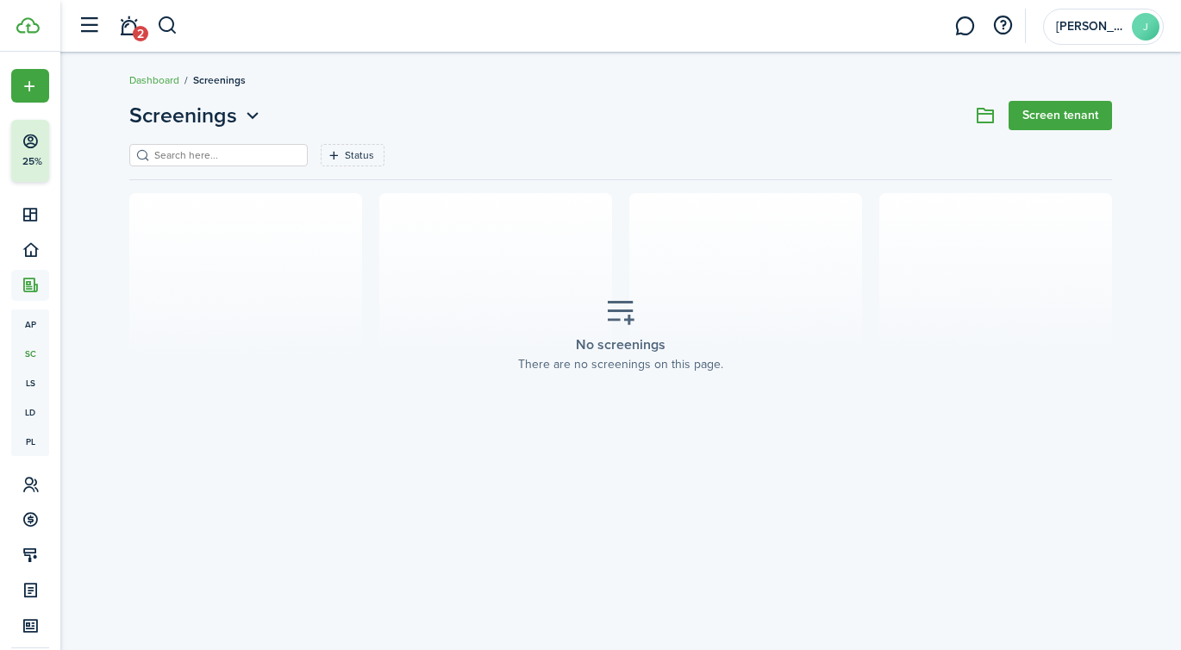
click at [1061, 98] on div "Screenings Screen tenant Status Save filters Clear all No screenings There are …" at bounding box center [620, 288] width 1120 height 395
click at [1059, 114] on link "Screen tenant" at bounding box center [1059, 115] width 103 height 29
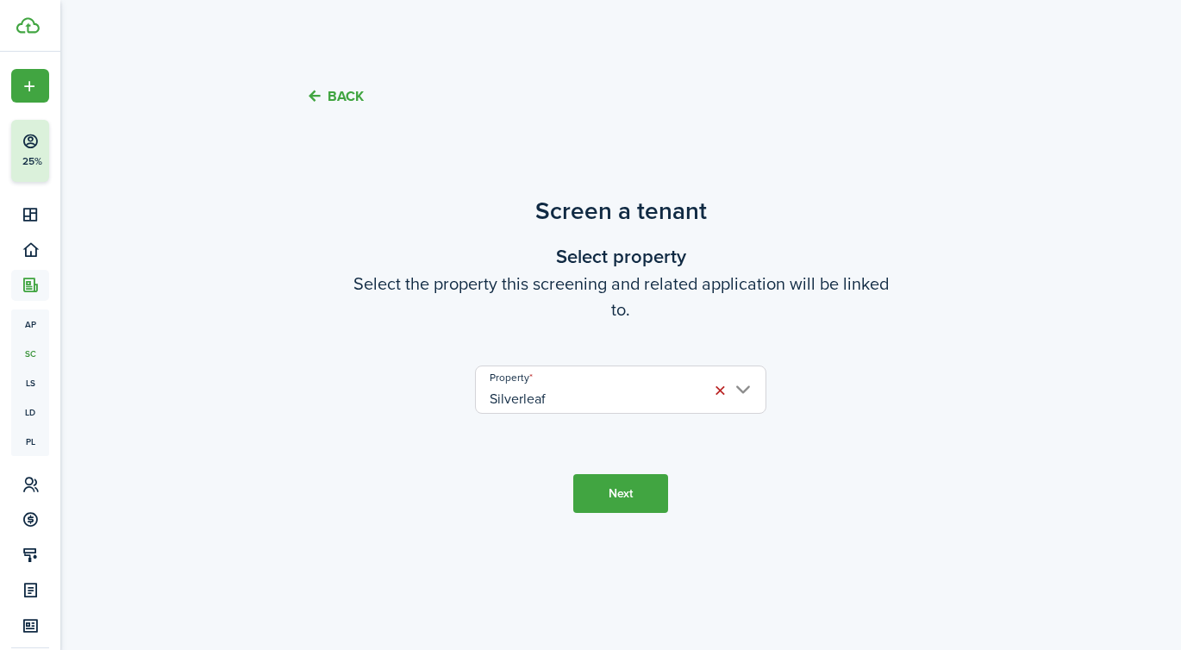
click at [633, 483] on button "Next" at bounding box center [620, 493] width 95 height 39
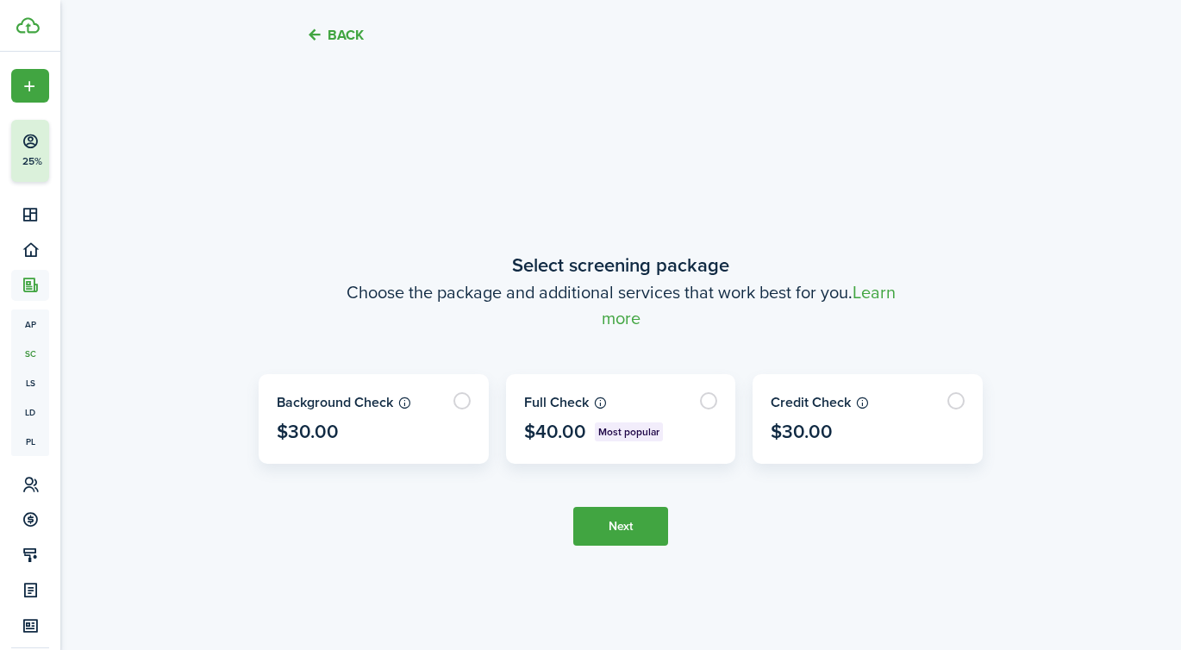
scroll to position [517, 0]
